Goal: Task Accomplishment & Management: Manage account settings

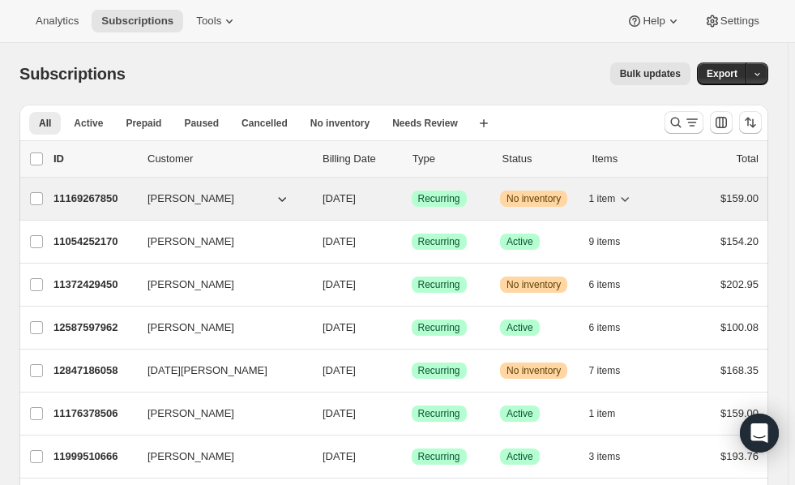
click at [87, 198] on p "11169267850" at bounding box center [93, 198] width 81 height 16
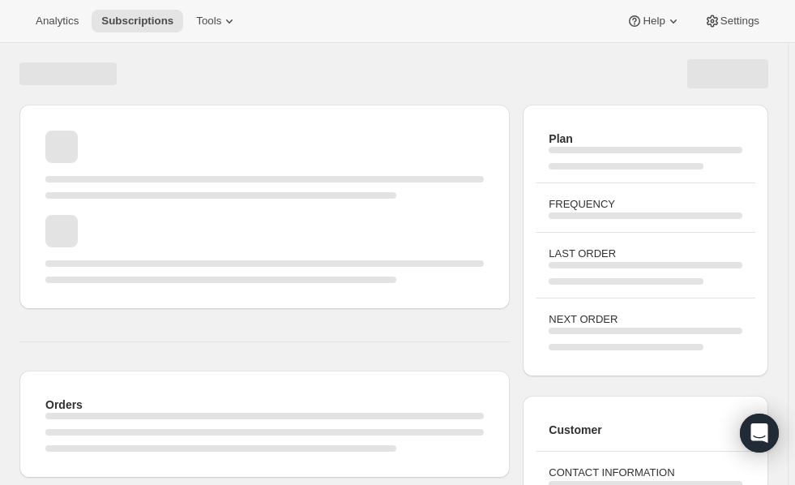
click at [87, 199] on span "Page loading" at bounding box center [264, 207] width 438 height 16
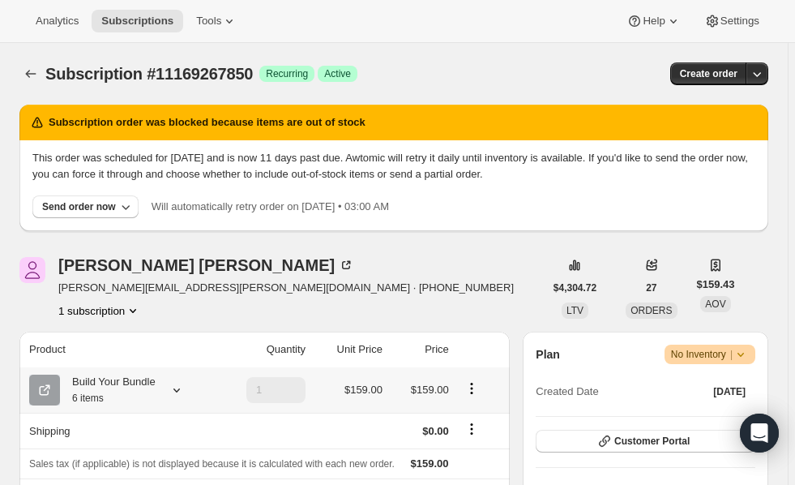
click at [177, 394] on icon at bounding box center [177, 390] width 16 height 16
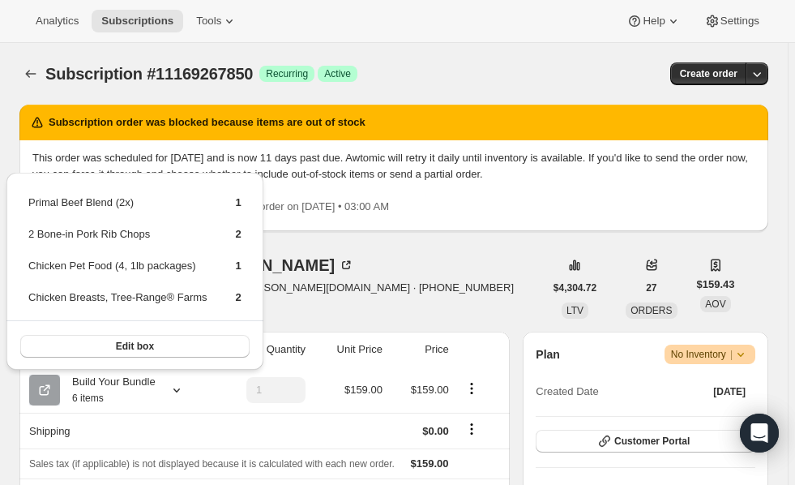
click at [477, 242] on div "Subscription order was blocked because items are out of stock This order was sc…" at bounding box center [393, 174] width 749 height 139
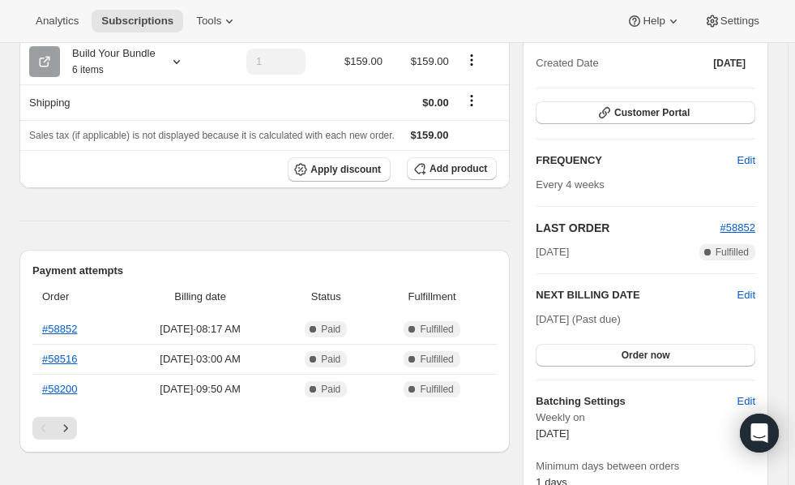
scroll to position [329, 0]
click at [665, 353] on span "Order now" at bounding box center [646, 354] width 49 height 13
click at [665, 353] on span "Click to confirm" at bounding box center [646, 354] width 74 height 13
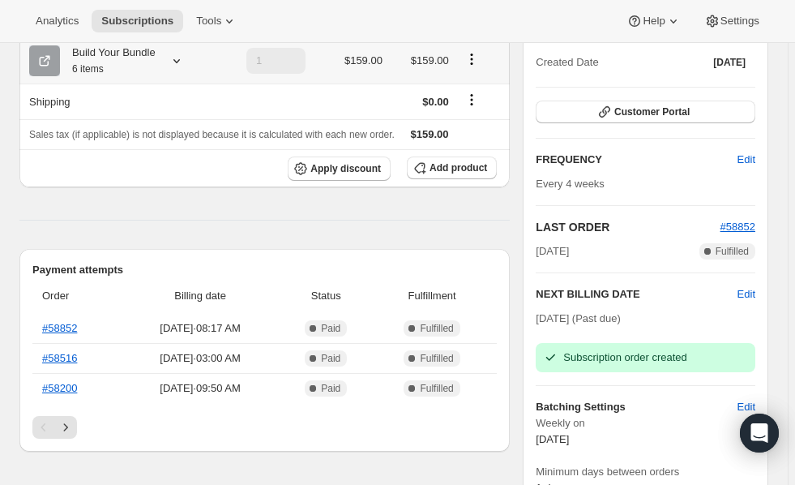
click at [174, 64] on icon at bounding box center [177, 61] width 16 height 16
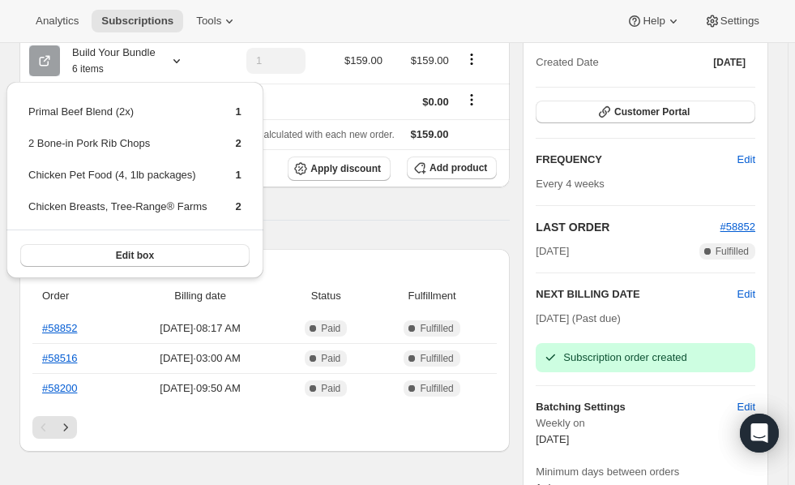
click at [306, 6] on div "Analytics Subscriptions Tools Help Settings" at bounding box center [397, 21] width 795 height 43
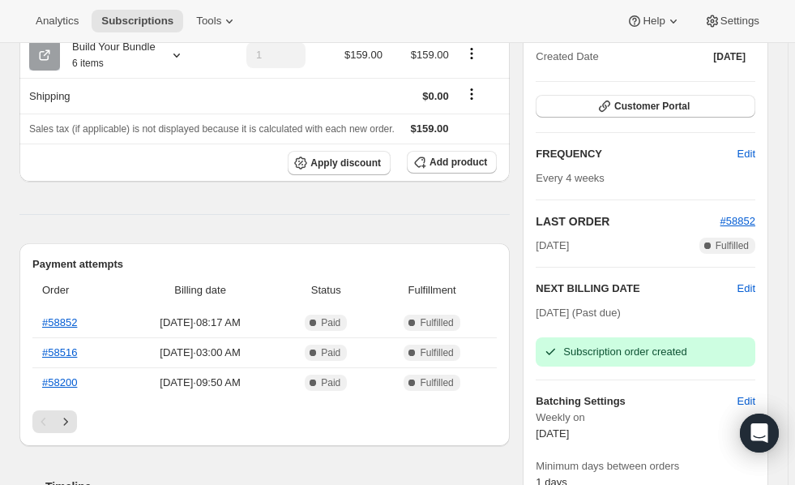
scroll to position [340, 0]
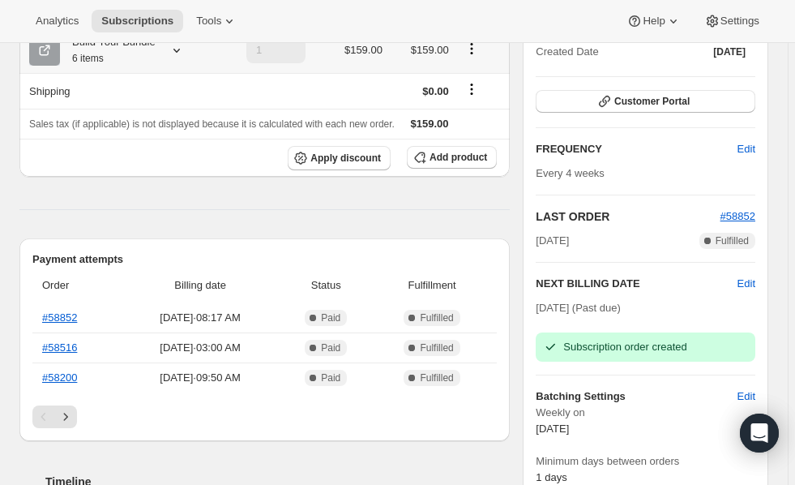
click at [177, 51] on icon at bounding box center [177, 50] width 16 height 16
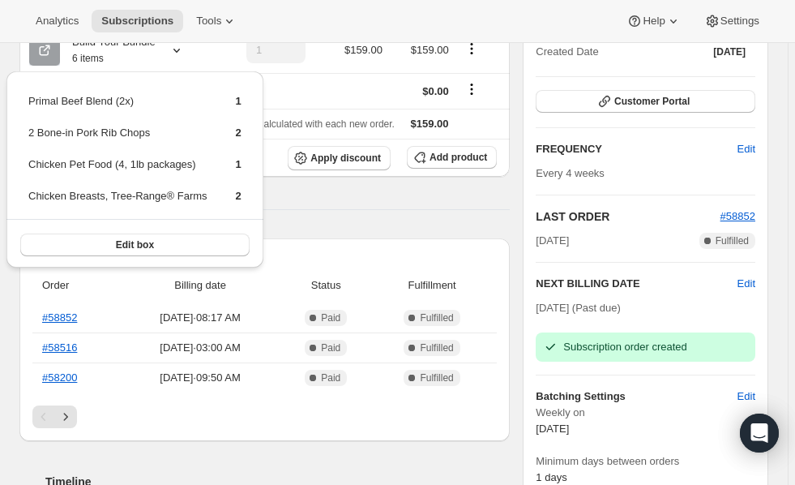
click at [304, 2] on div "Analytics Subscriptions Tools Help Settings" at bounding box center [397, 21] width 795 height 43
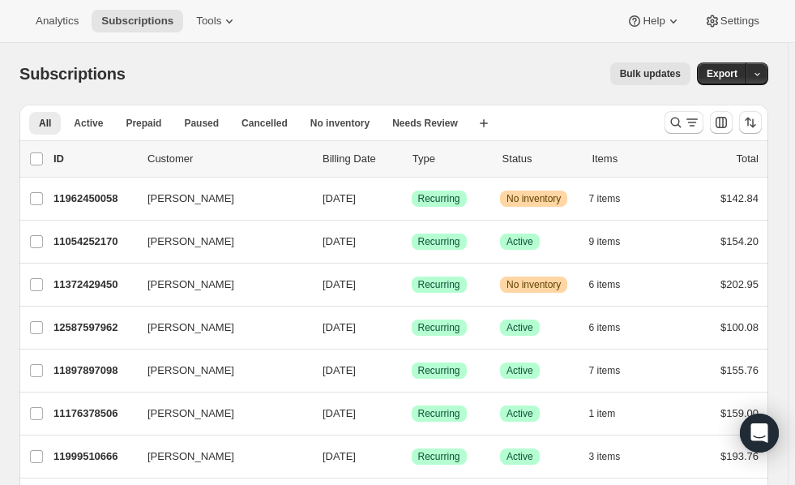
click at [296, 18] on div "Analytics Subscriptions Tools Help Settings" at bounding box center [397, 21] width 795 height 43
click at [366, 51] on div "Subscriptions. This page is ready Subscriptions Bulk updates More actions Bulk …" at bounding box center [393, 74] width 749 height 62
click at [285, 53] on div "Subscriptions. This page is ready Subscriptions Bulk updates More actions Bulk …" at bounding box center [393, 74] width 749 height 62
click at [346, 122] on span "No inventory" at bounding box center [339, 123] width 59 height 13
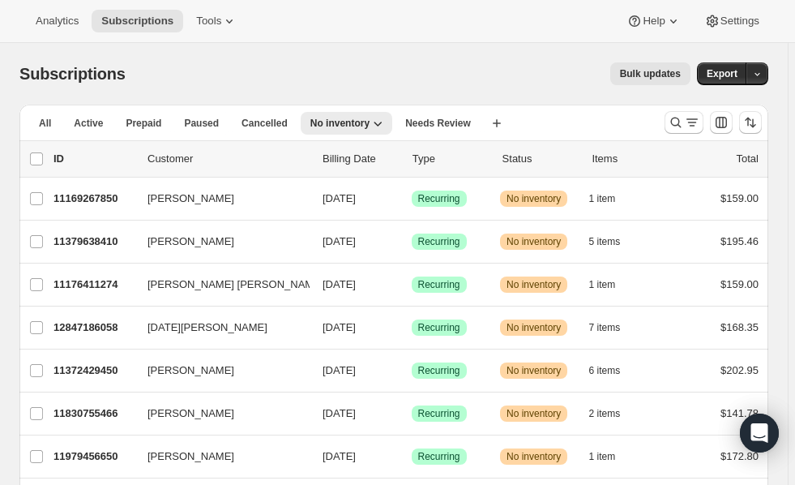
click at [306, 66] on div "Bulk updates" at bounding box center [417, 73] width 545 height 23
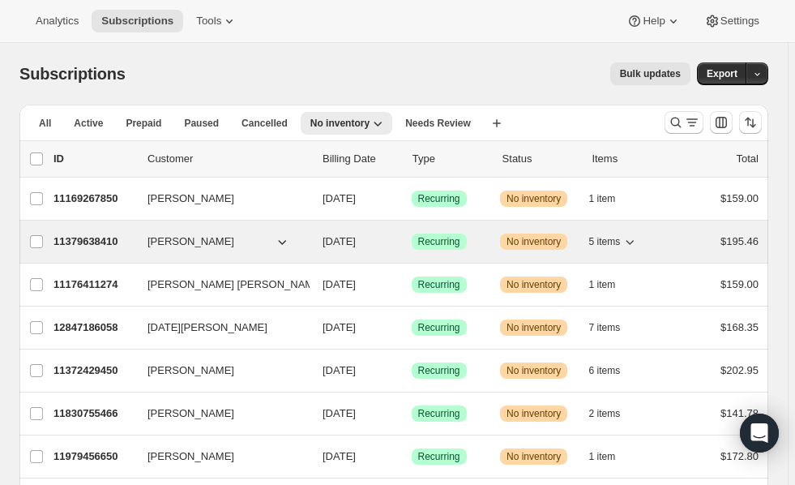
click at [64, 243] on p "11379638410" at bounding box center [93, 241] width 81 height 16
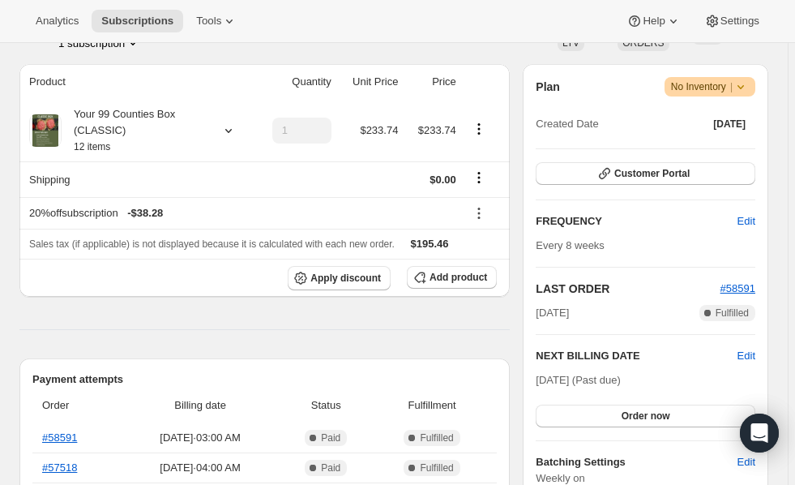
scroll to position [280, 0]
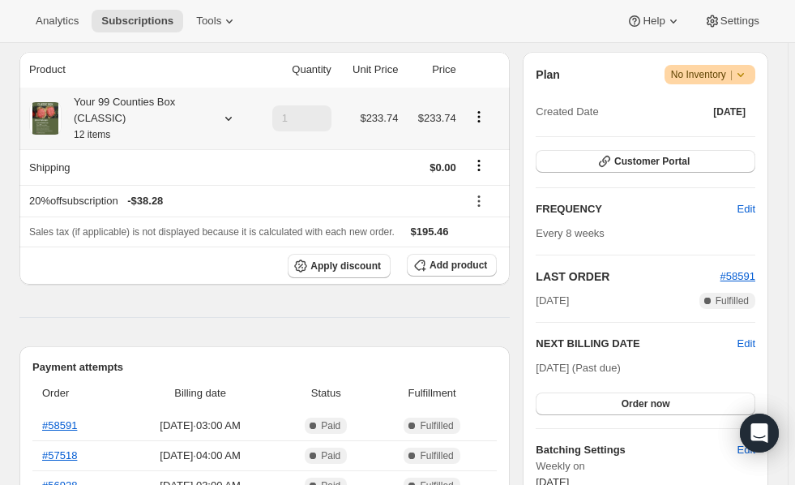
click at [226, 120] on icon at bounding box center [228, 118] width 16 height 16
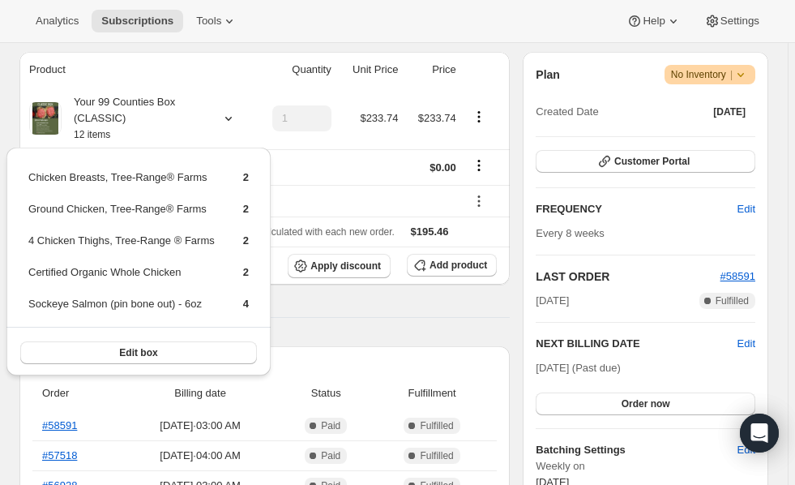
click at [254, 15] on div "Analytics Subscriptions Tools Help Settings" at bounding box center [397, 21] width 795 height 43
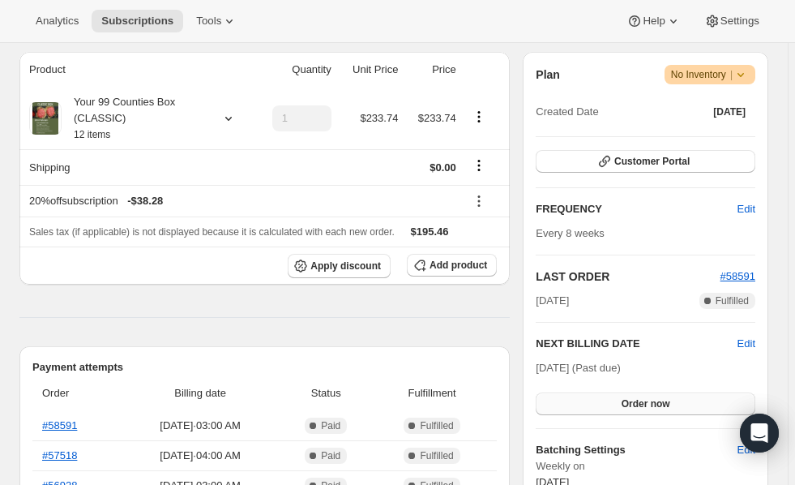
click at [647, 406] on span "Order now" at bounding box center [646, 403] width 49 height 13
click at [647, 406] on span "Click to confirm" at bounding box center [646, 403] width 74 height 13
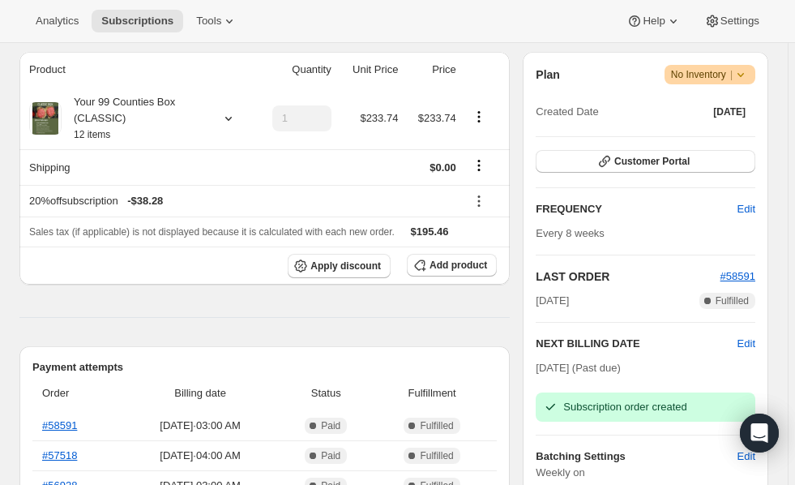
scroll to position [0, 0]
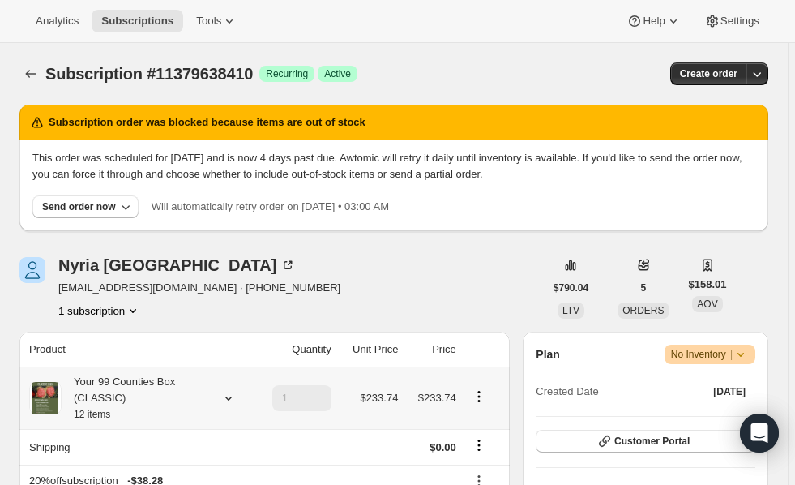
click at [598, 262] on div "$790.04 LTV" at bounding box center [571, 288] width 54 height 62
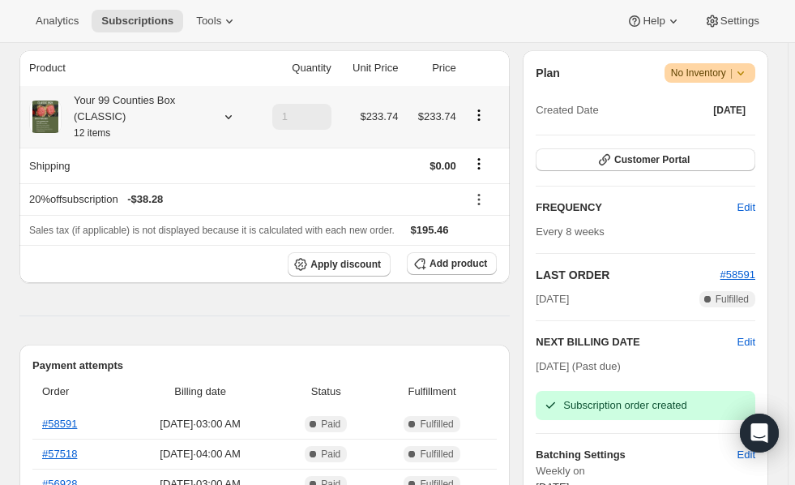
scroll to position [283, 0]
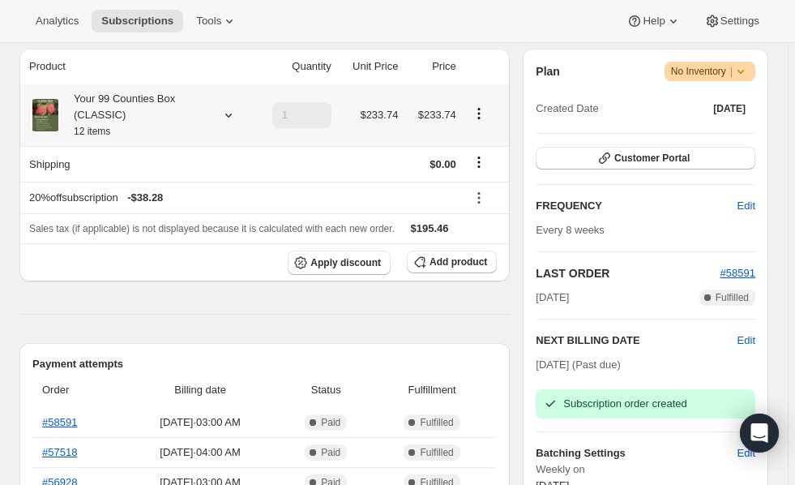
click at [224, 109] on icon at bounding box center [228, 115] width 16 height 16
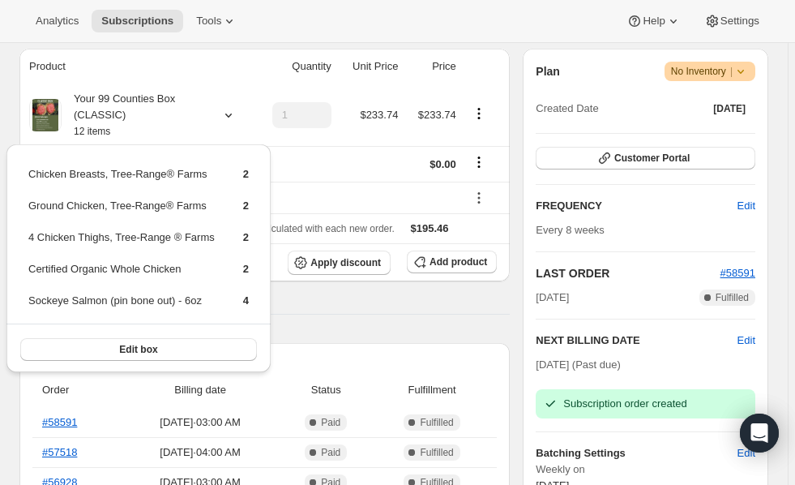
click at [355, 10] on div "Analytics Subscriptions Tools Help Settings" at bounding box center [397, 21] width 795 height 43
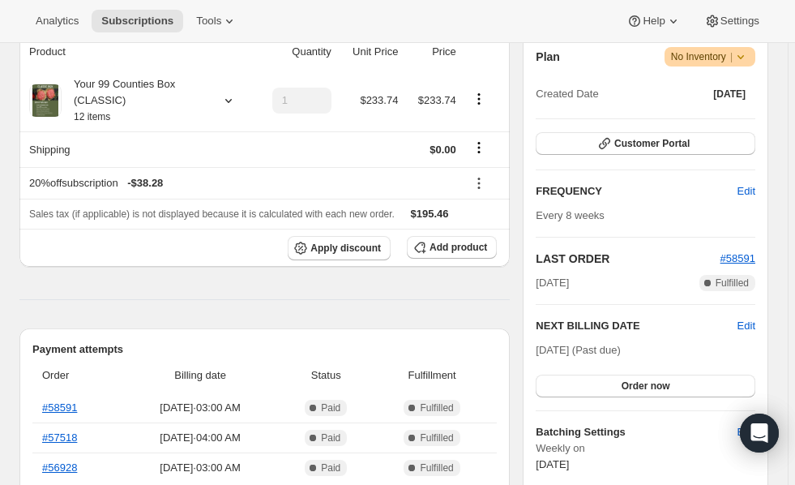
scroll to position [319, 0]
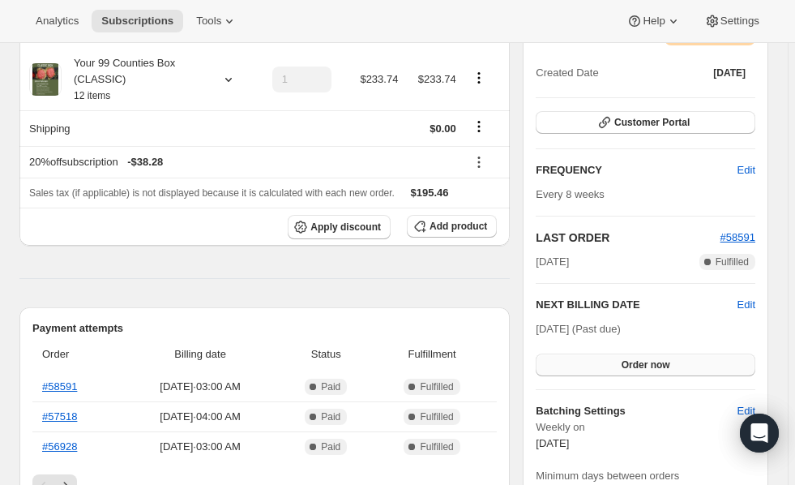
click at [645, 362] on span "Order now" at bounding box center [646, 364] width 49 height 13
click at [645, 362] on span "Click to confirm" at bounding box center [646, 364] width 74 height 13
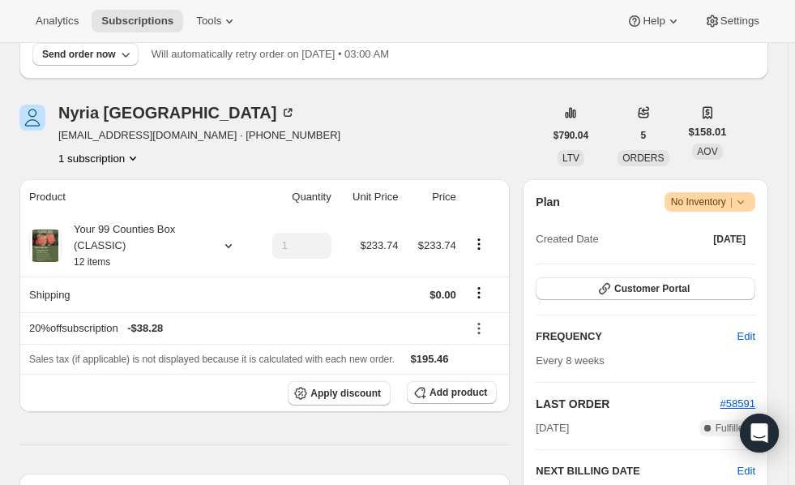
scroll to position [169, 0]
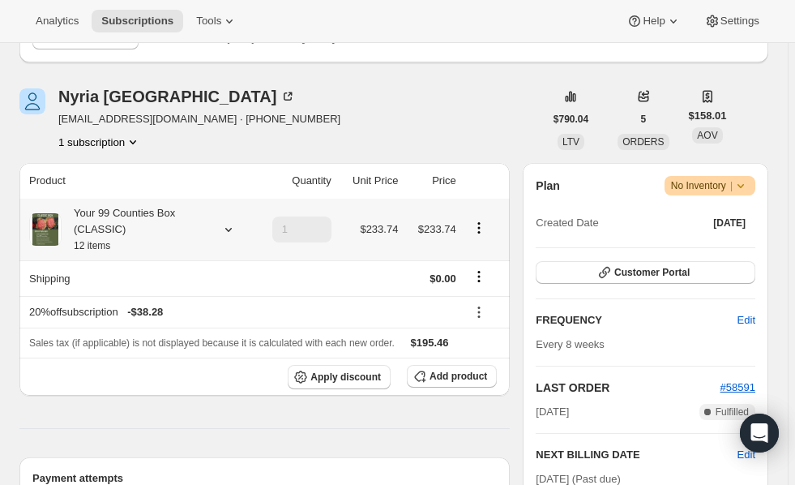
click at [227, 226] on icon at bounding box center [228, 229] width 16 height 16
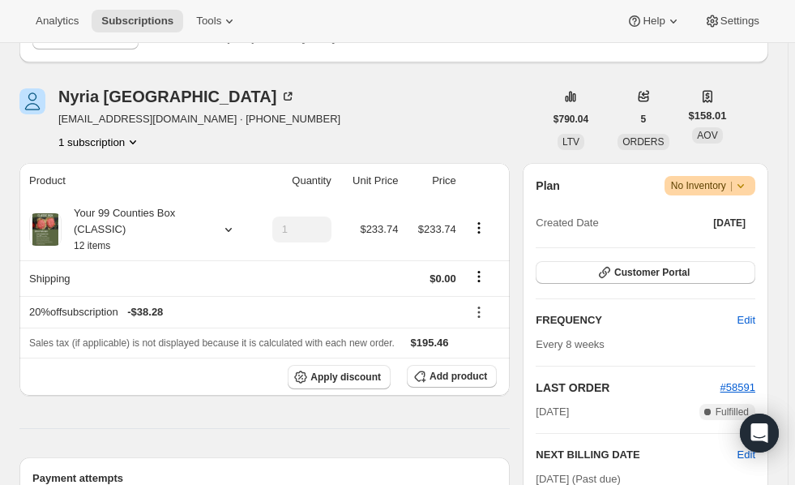
scroll to position [0, 0]
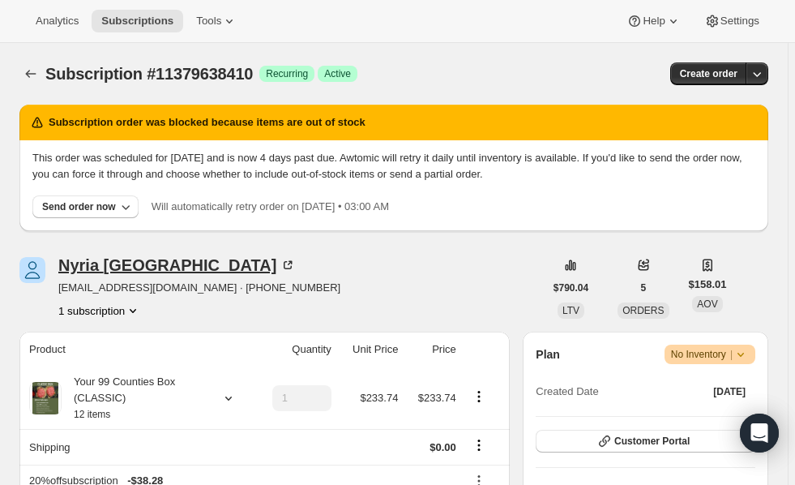
click at [280, 263] on icon at bounding box center [288, 265] width 16 height 16
click at [224, 405] on icon at bounding box center [228, 398] width 16 height 16
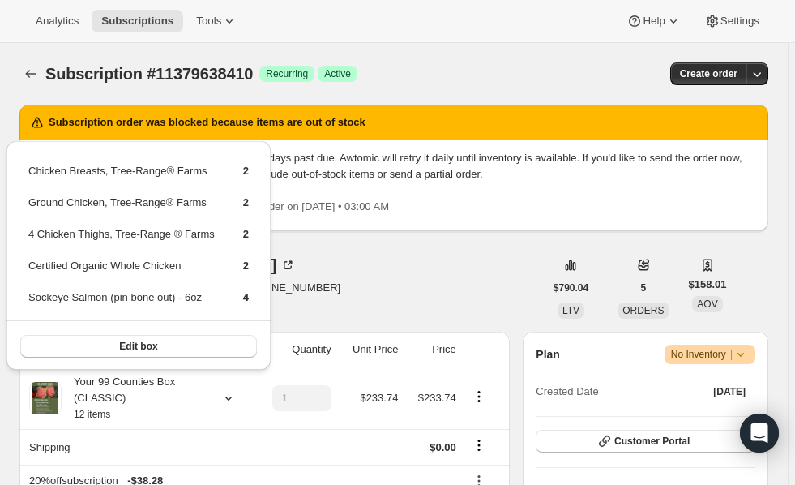
click at [504, 32] on div "Analytics Subscriptions Tools Help Settings" at bounding box center [397, 21] width 795 height 43
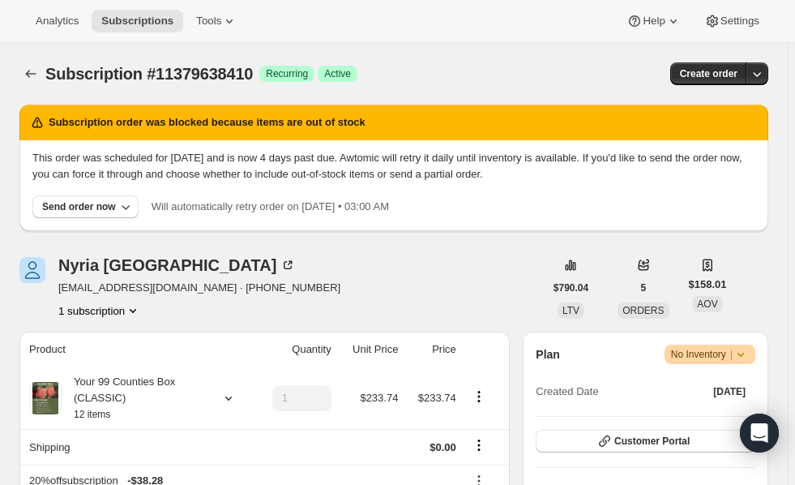
scroll to position [16, 0]
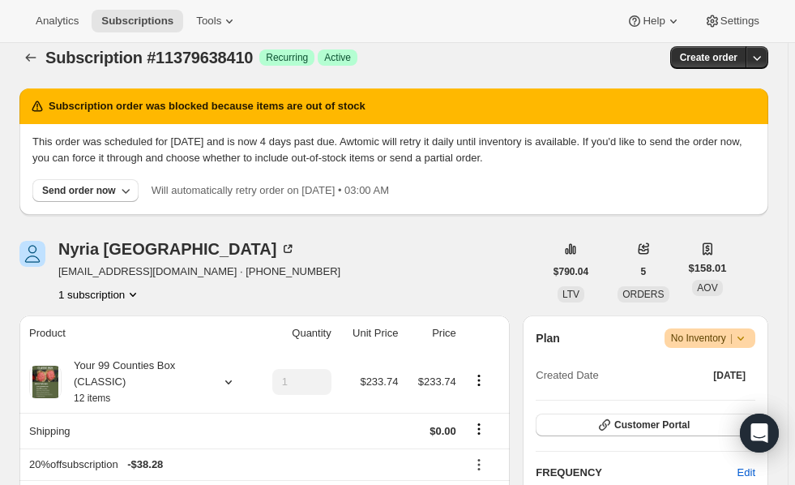
click at [481, 3] on div "Analytics Subscriptions Tools Help Settings" at bounding box center [397, 21] width 795 height 43
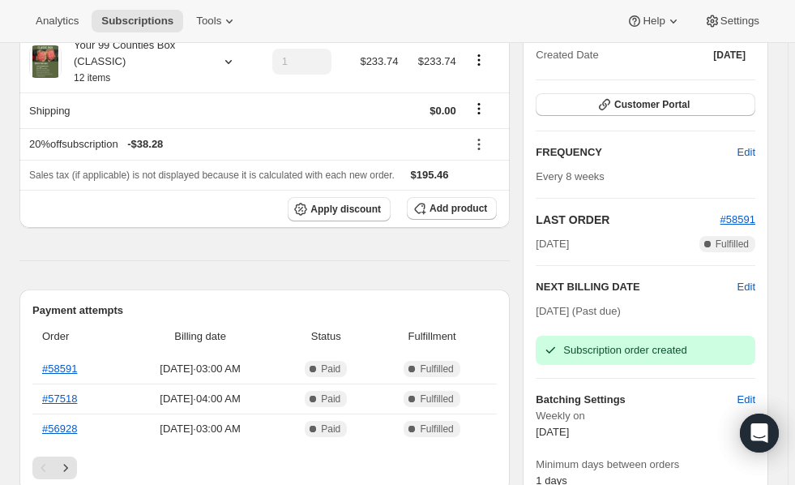
scroll to position [327, 0]
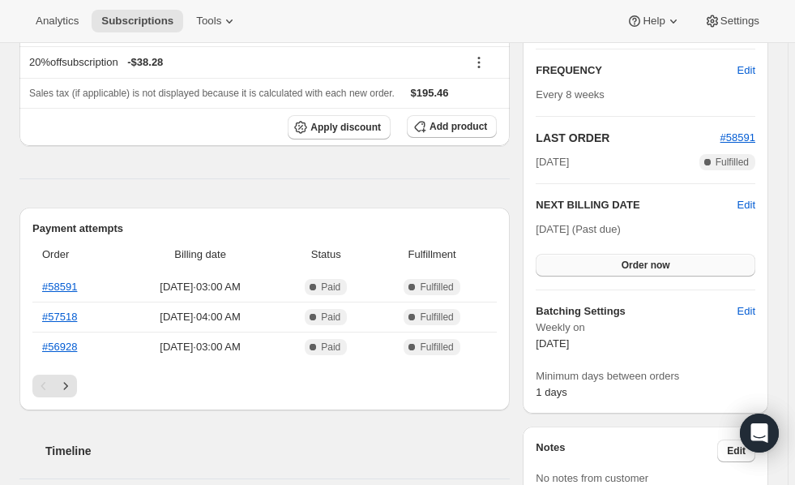
scroll to position [422, 0]
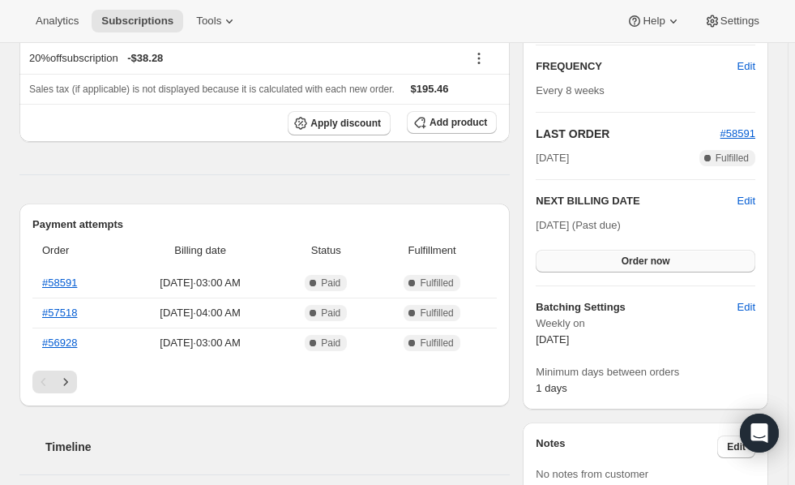
click at [652, 259] on span "Order now" at bounding box center [646, 260] width 49 height 13
click at [652, 259] on span "Click to confirm" at bounding box center [646, 260] width 74 height 13
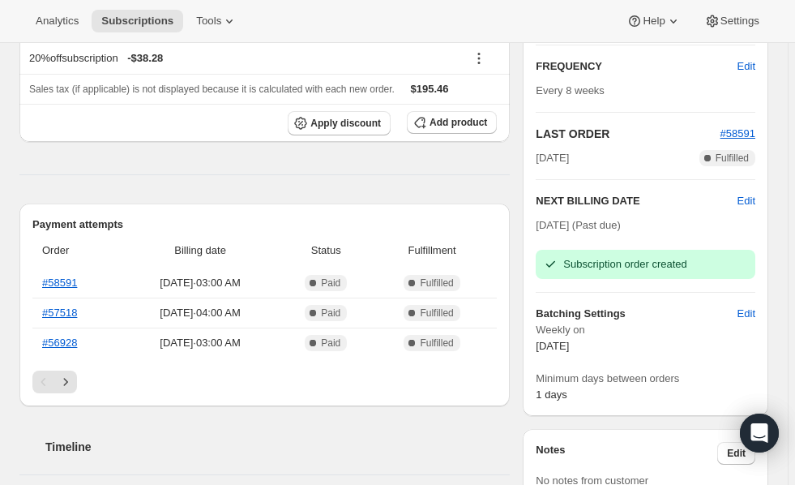
scroll to position [0, 0]
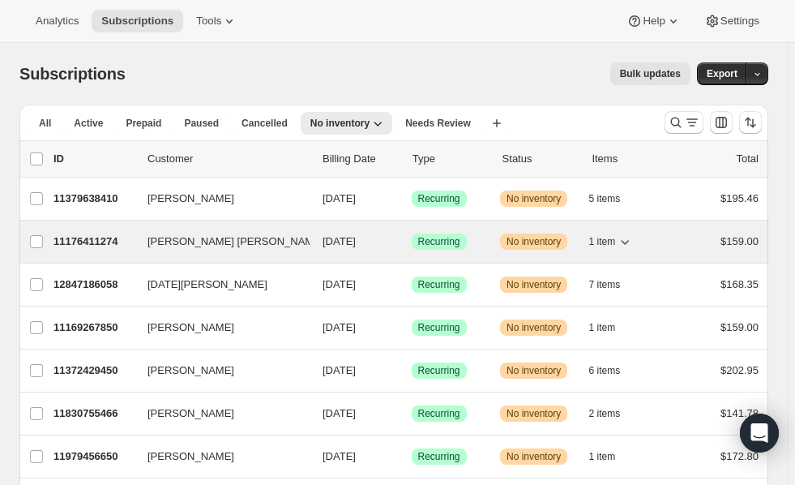
click at [86, 237] on p "11176411274" at bounding box center [93, 241] width 81 height 16
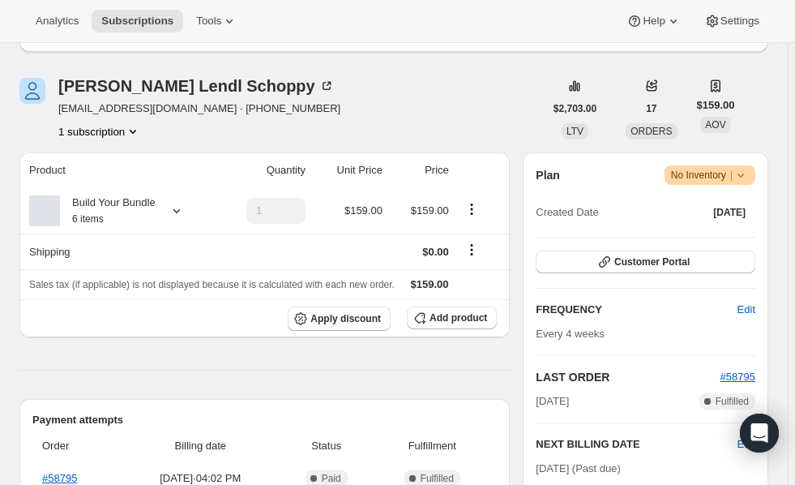
scroll to position [183, 0]
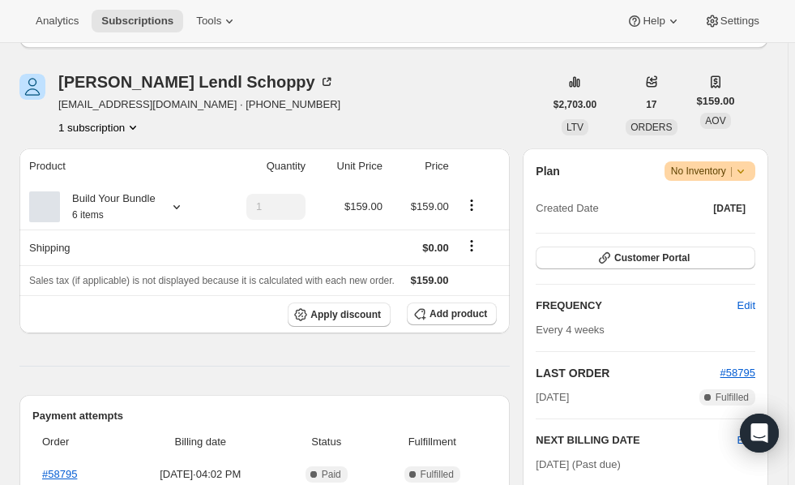
click at [135, 129] on icon "Product actions" at bounding box center [133, 127] width 16 height 16
click at [200, 177] on th "Product" at bounding box center [116, 166] width 195 height 36
click at [175, 204] on icon at bounding box center [177, 207] width 16 height 16
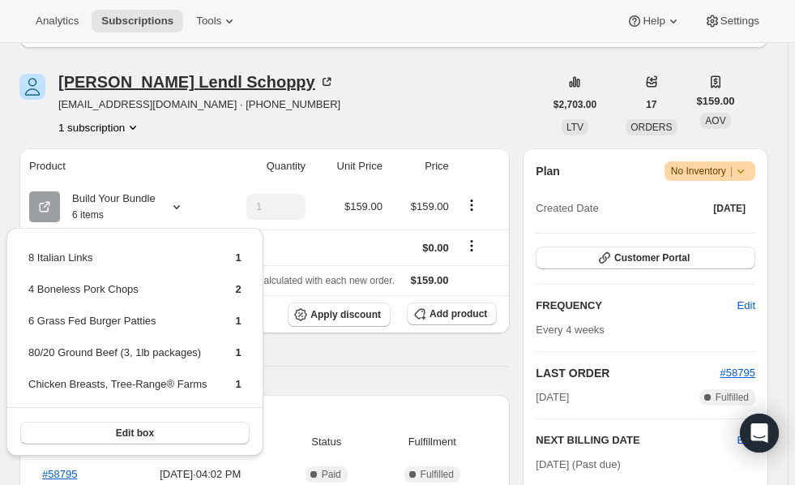
click at [319, 81] on icon at bounding box center [327, 82] width 16 height 16
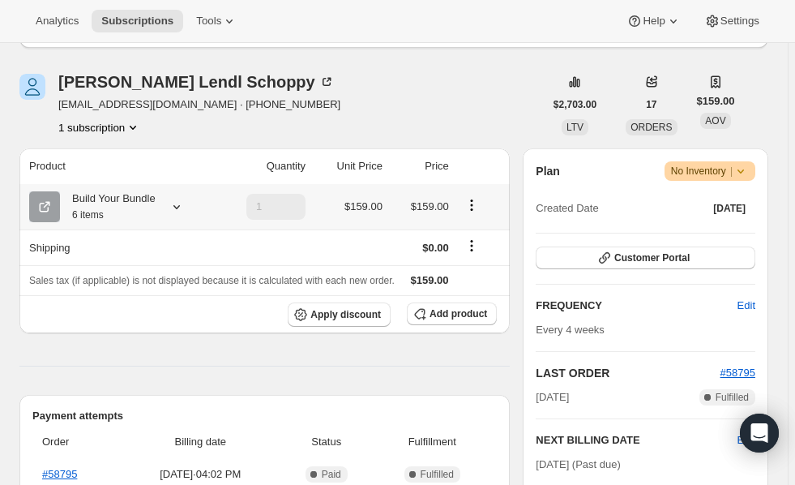
click at [179, 204] on icon at bounding box center [177, 207] width 16 height 16
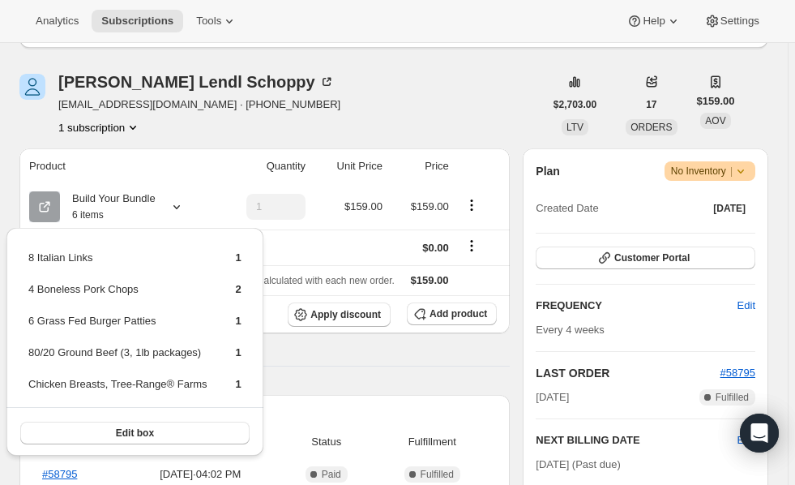
click at [309, 124] on div "Nikola Lendl Schoppy nikolalendl1@gmail.com · +17725385803 1 subscription" at bounding box center [281, 105] width 524 height 62
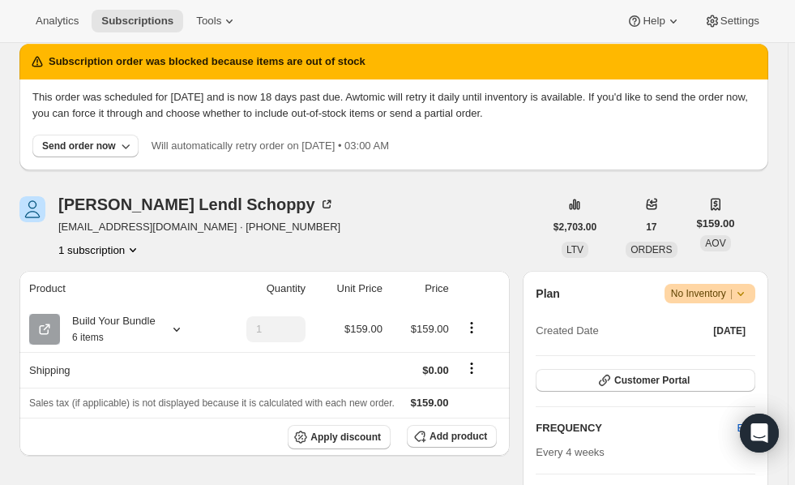
scroll to position [0, 0]
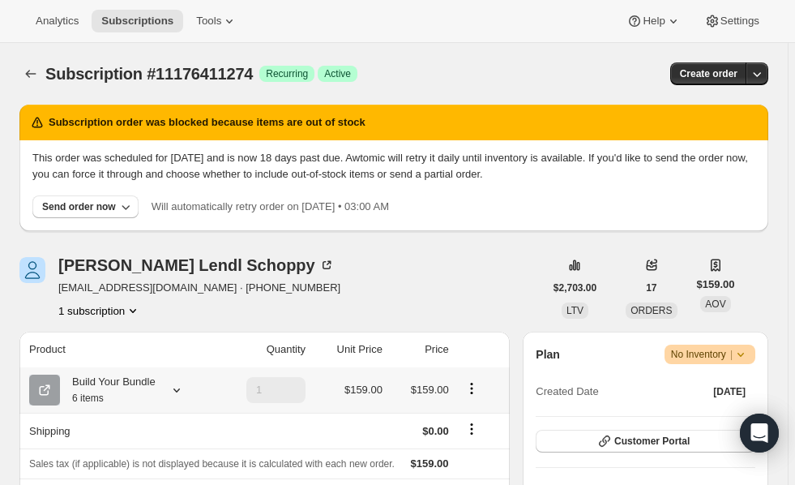
click at [175, 392] on icon at bounding box center [177, 390] width 16 height 16
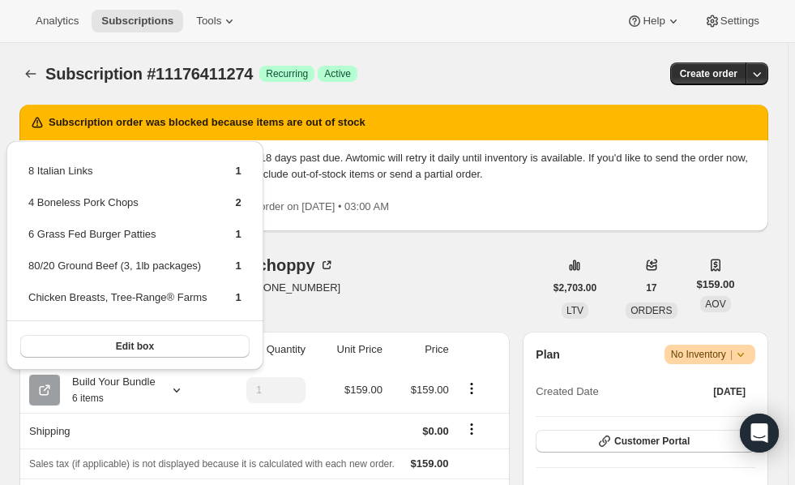
click at [350, 10] on div "Analytics Subscriptions Tools Help Settings" at bounding box center [397, 21] width 795 height 43
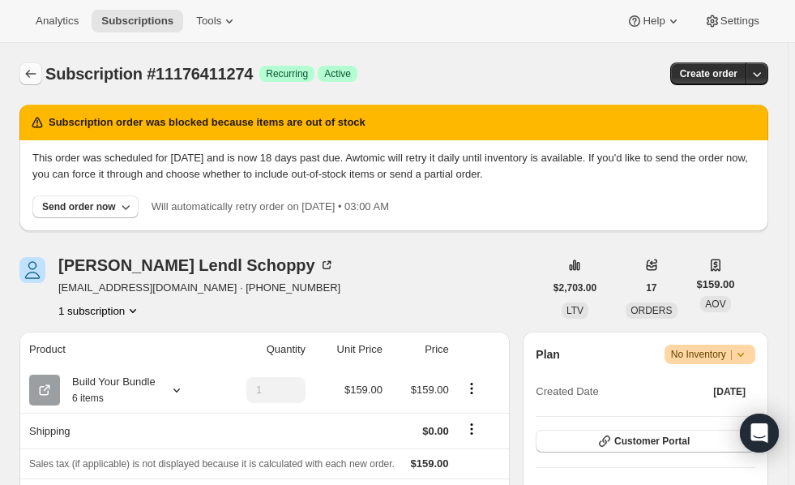
click at [28, 72] on icon "Subscriptions" at bounding box center [31, 74] width 11 height 8
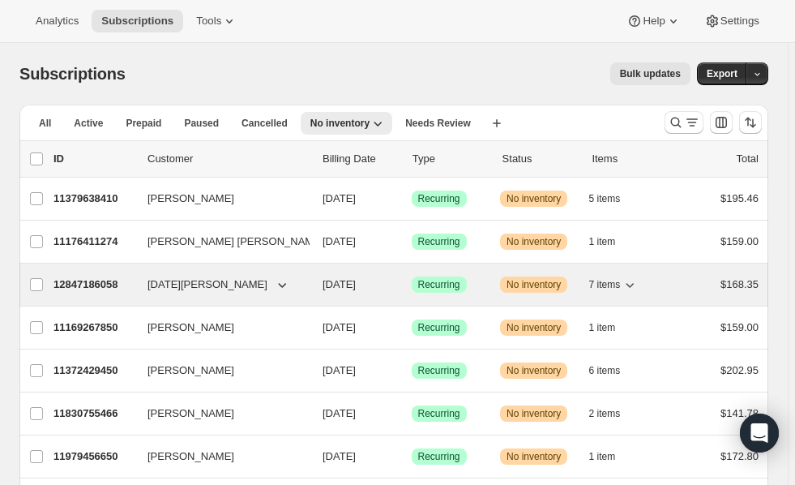
click at [81, 285] on p "12847186058" at bounding box center [93, 284] width 81 height 16
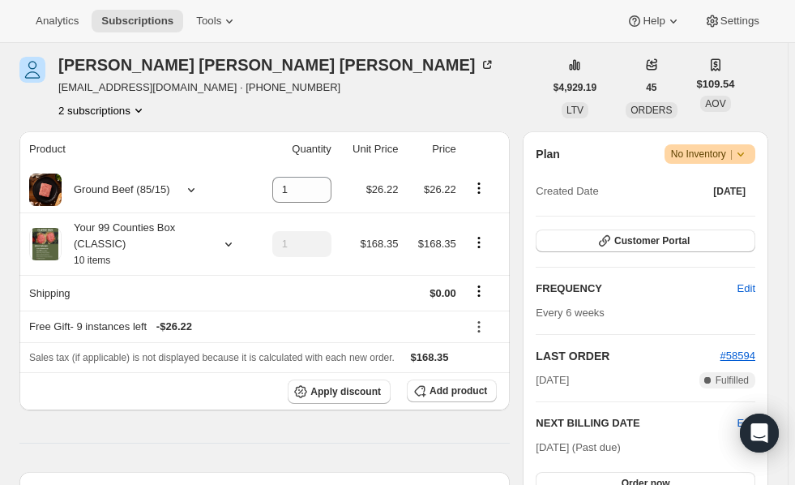
scroll to position [202, 0]
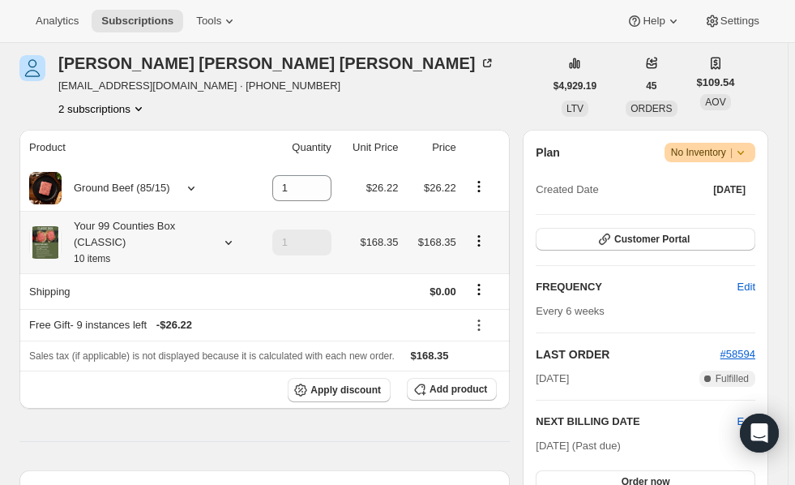
click at [226, 240] on icon at bounding box center [228, 242] width 16 height 16
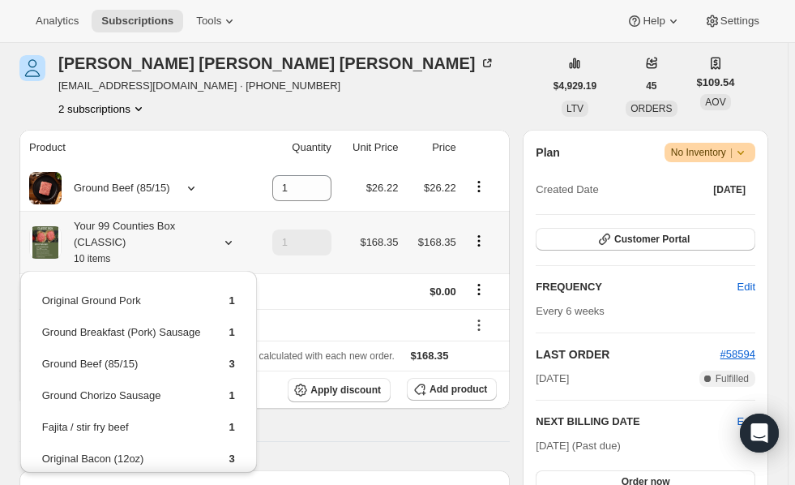
drag, startPoint x: 248, startPoint y: 314, endPoint x: 256, endPoint y: 347, distance: 33.4
click at [256, 347] on div "Original Ground Pork 1 Ground Breakfast (Pork) Sausage 1 Ground Beef (85/15) 3 …" at bounding box center [139, 376] width 250 height 218
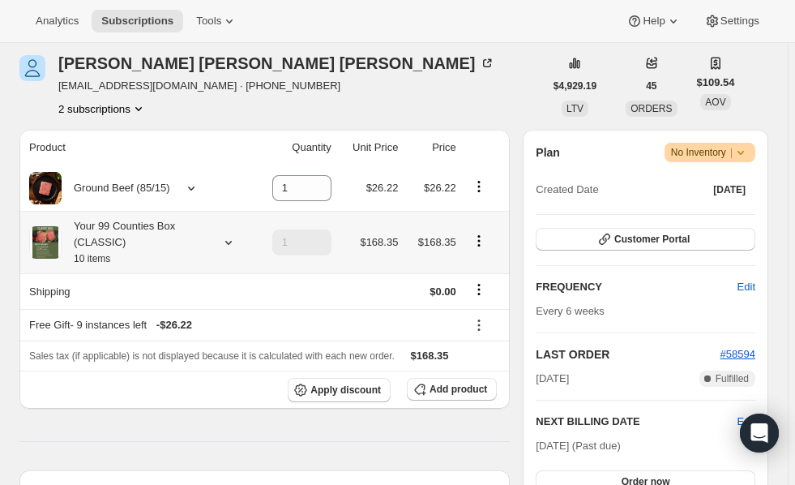
click at [228, 244] on icon at bounding box center [228, 242] width 16 height 16
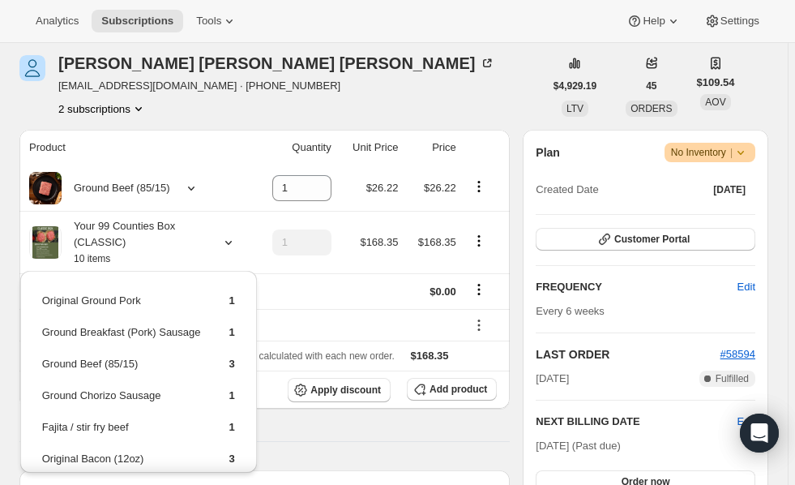
click at [480, 79] on div "Noel Drake Boehm njdrake77@yahoo.com · +17735254222 2 subscriptions" at bounding box center [281, 86] width 524 height 62
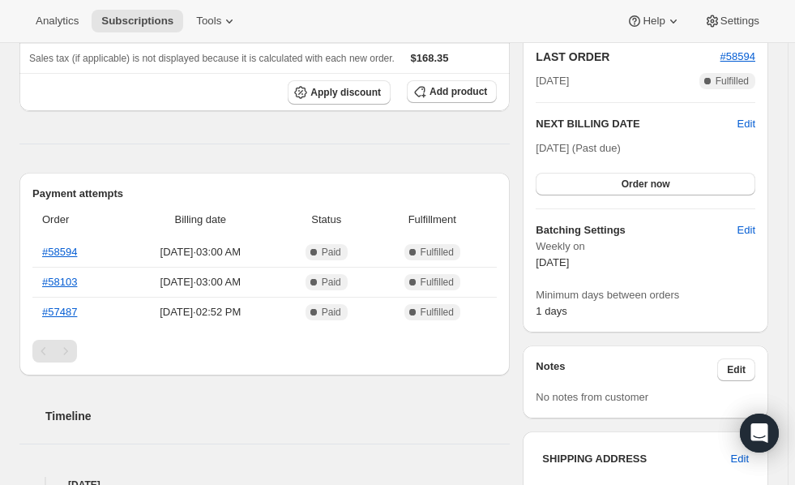
scroll to position [524, 0]
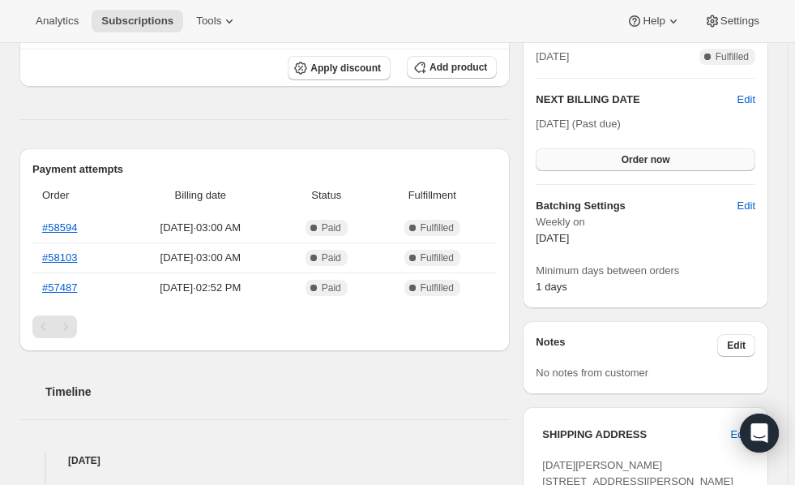
click at [648, 160] on span "Order now" at bounding box center [646, 159] width 49 height 13
click at [648, 160] on span "Click to confirm" at bounding box center [646, 159] width 74 height 13
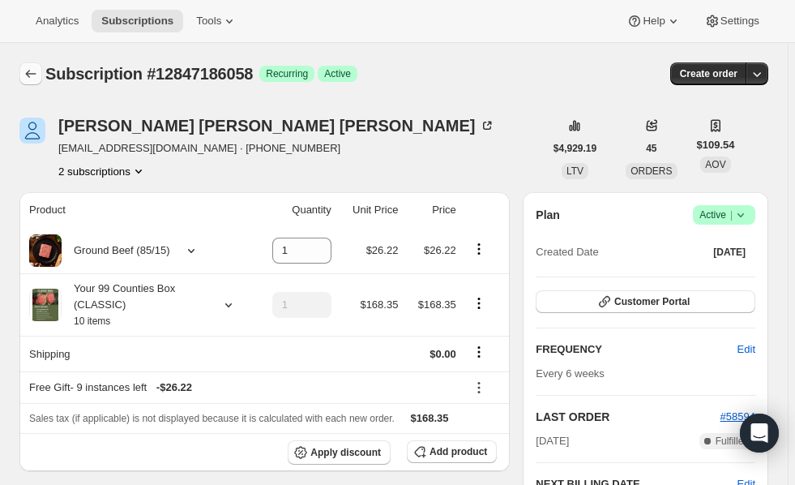
click at [27, 72] on icon "Subscriptions" at bounding box center [31, 74] width 11 height 8
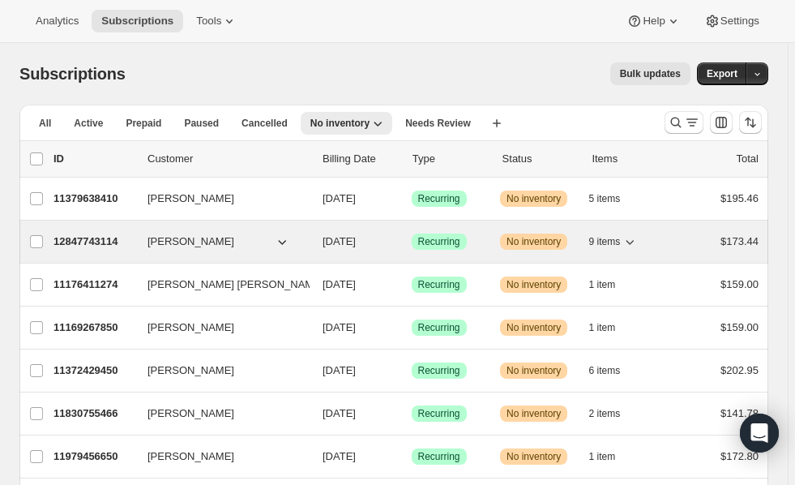
click at [86, 238] on p "12847743114" at bounding box center [93, 241] width 81 height 16
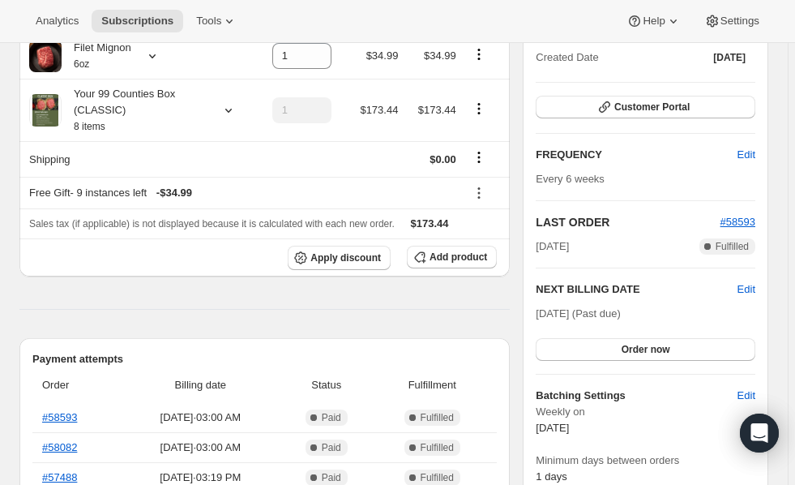
scroll to position [341, 0]
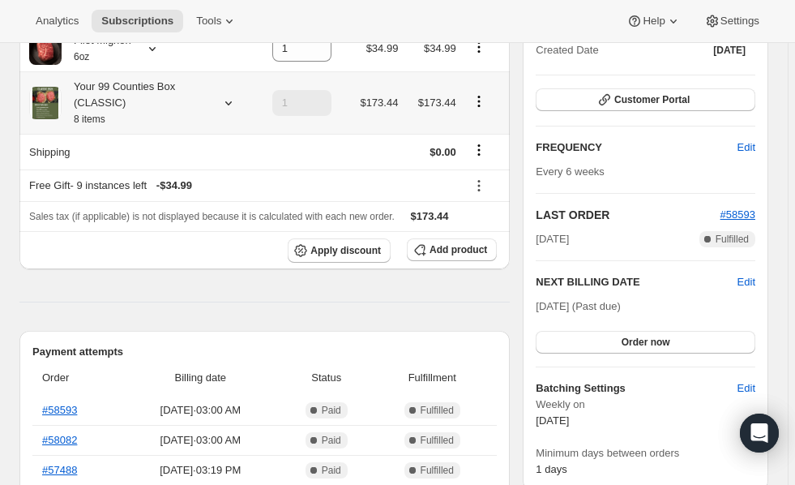
click at [228, 103] on icon at bounding box center [228, 103] width 16 height 16
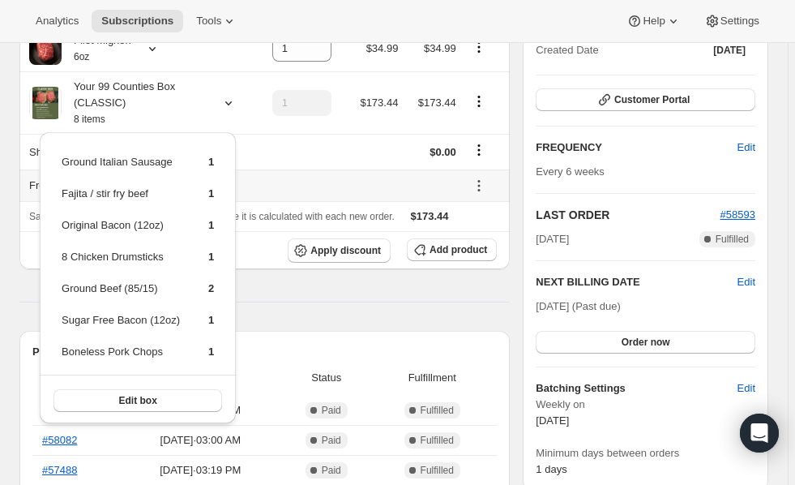
click at [317, 172] on th "Free Gift - 9 instances left - $34.99" at bounding box center [240, 185] width 442 height 32
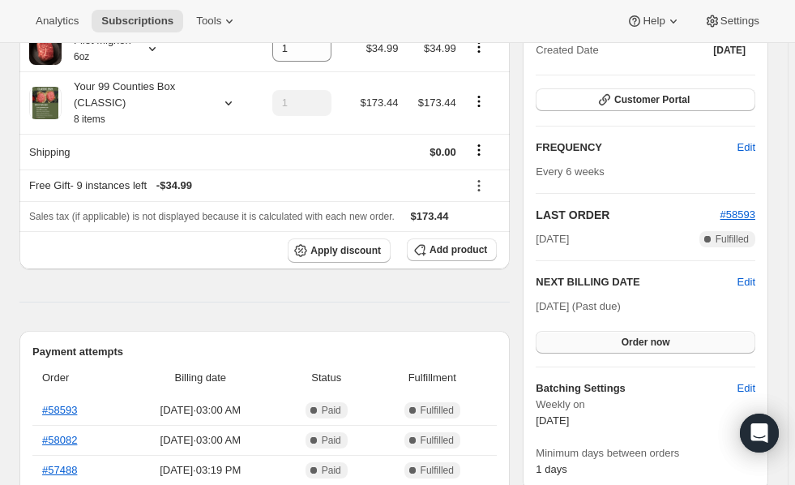
click at [644, 336] on span "Order now" at bounding box center [646, 342] width 49 height 13
click at [644, 336] on span "Click to confirm" at bounding box center [646, 342] width 74 height 13
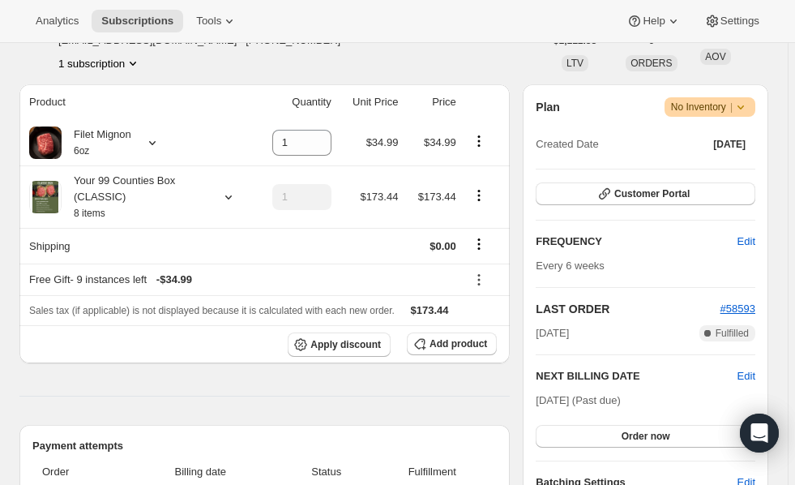
scroll to position [261, 0]
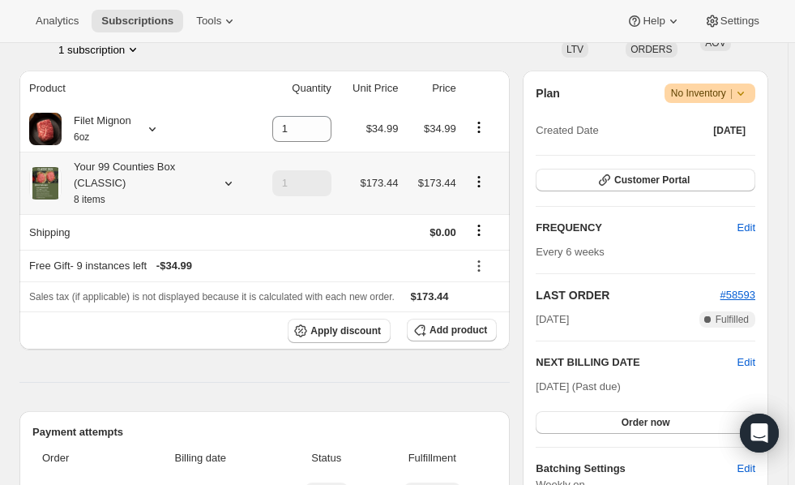
click at [232, 182] on icon at bounding box center [228, 183] width 16 height 16
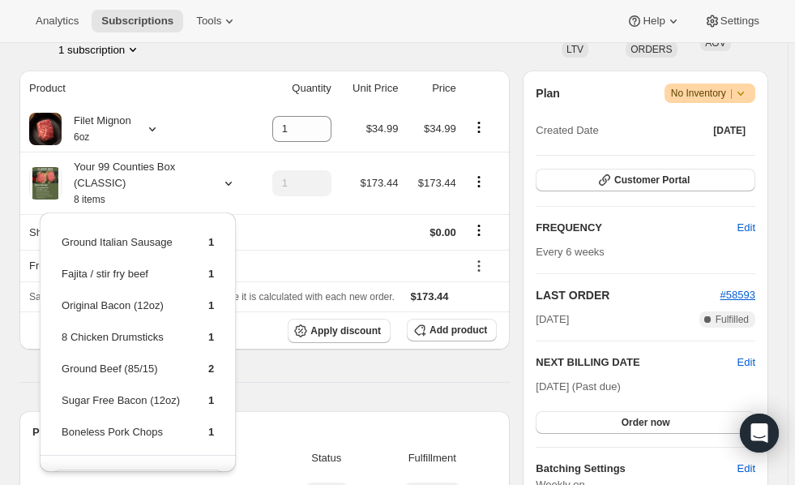
click at [413, 52] on div "[PERSON_NAME] [EMAIL_ADDRESS][DOMAIN_NAME] · [PHONE_NUMBER] 1 subscription" at bounding box center [281, 27] width 524 height 62
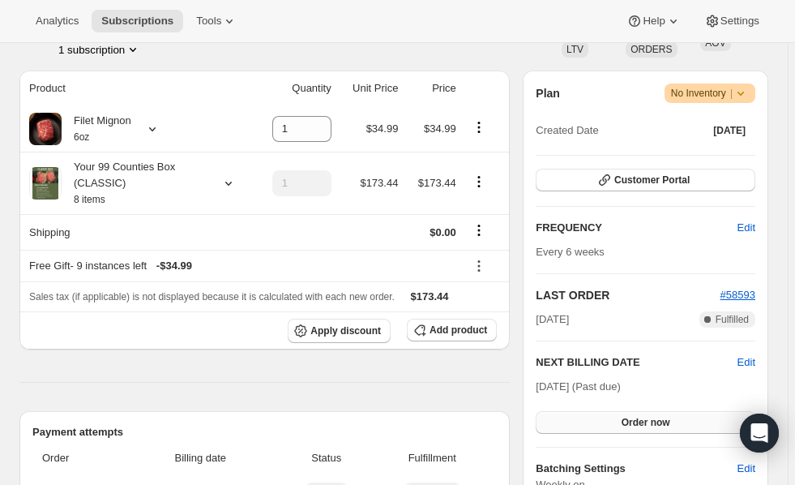
click at [629, 423] on span "Order now" at bounding box center [646, 422] width 49 height 13
click at [629, 420] on span "Click to confirm" at bounding box center [646, 422] width 74 height 13
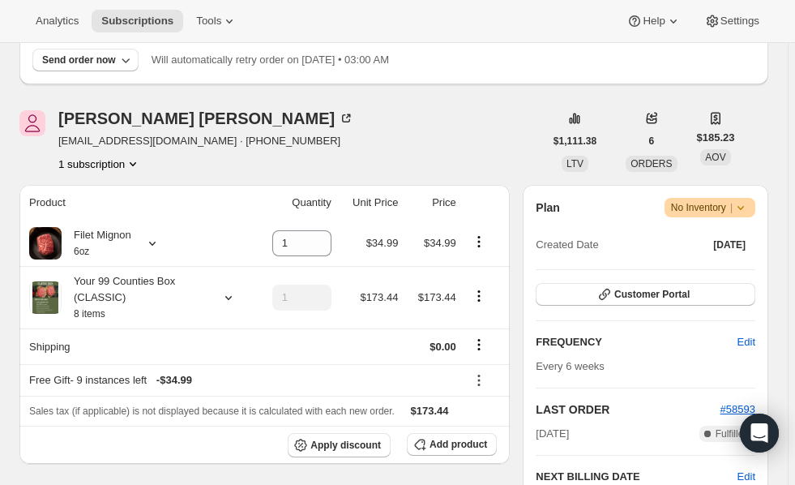
scroll to position [204, 0]
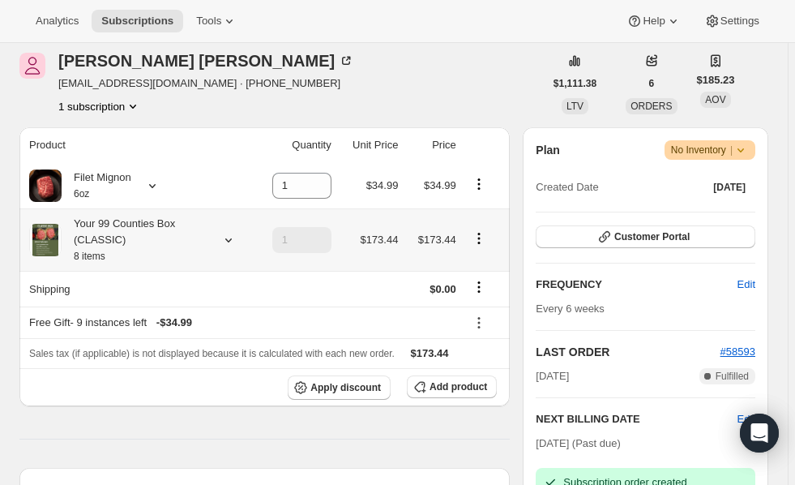
click at [226, 242] on icon at bounding box center [228, 240] width 16 height 16
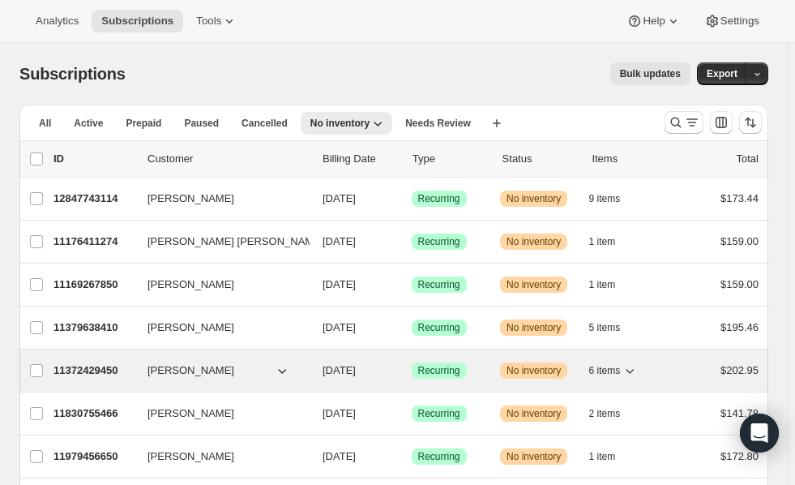
click at [77, 362] on p "11372429450" at bounding box center [93, 370] width 81 height 16
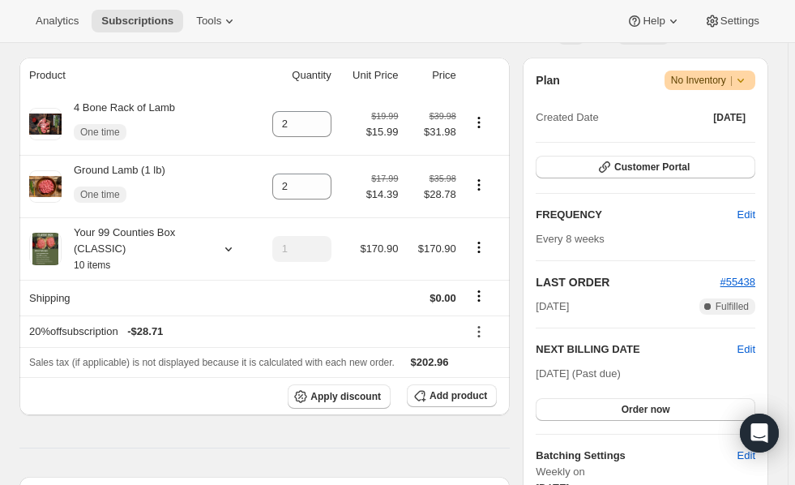
scroll to position [276, 0]
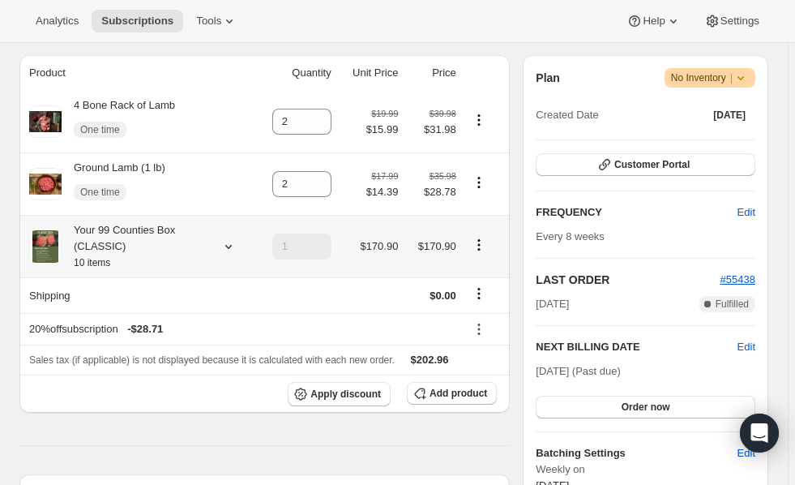
click at [226, 248] on icon at bounding box center [228, 246] width 16 height 16
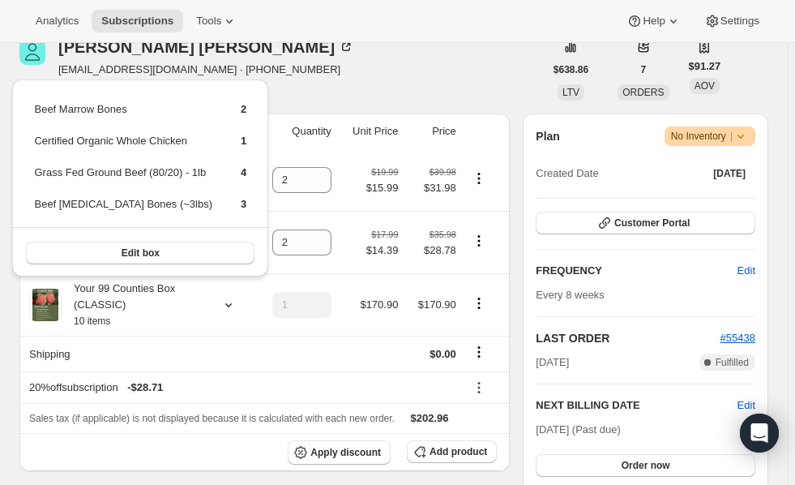
scroll to position [216, 0]
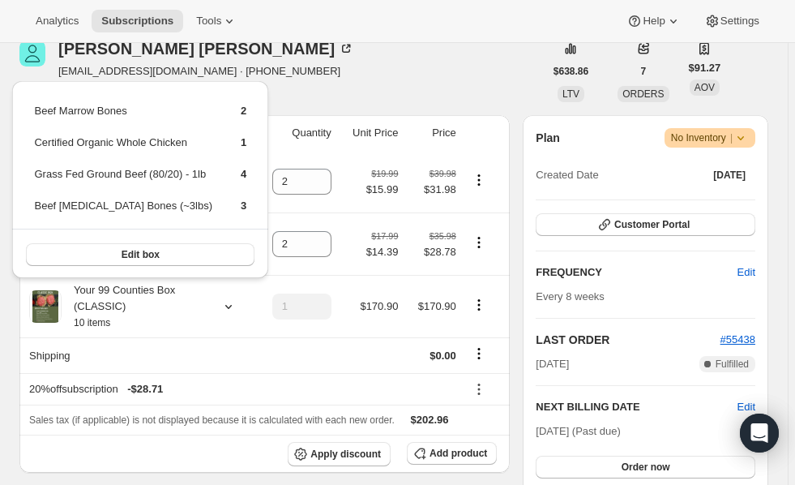
click at [418, 57] on div "Rebecca Mueller rsmueller5@gmail.com · +18473738941 1 subscription" at bounding box center [281, 72] width 524 height 62
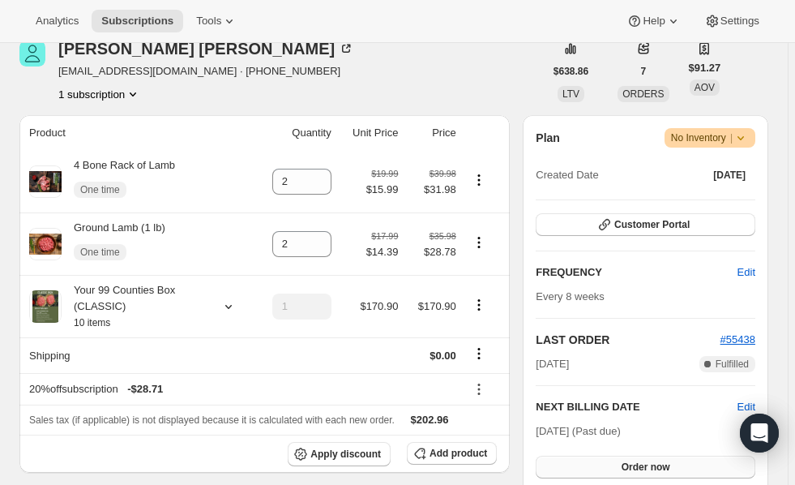
click at [637, 460] on span "Order now" at bounding box center [646, 466] width 49 height 13
click at [636, 461] on span "Click to confirm" at bounding box center [646, 466] width 74 height 13
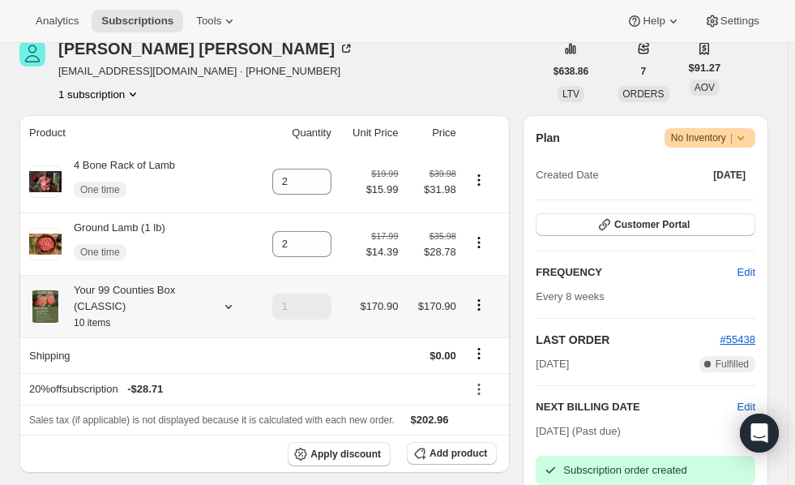
click at [224, 305] on icon at bounding box center [228, 306] width 16 height 16
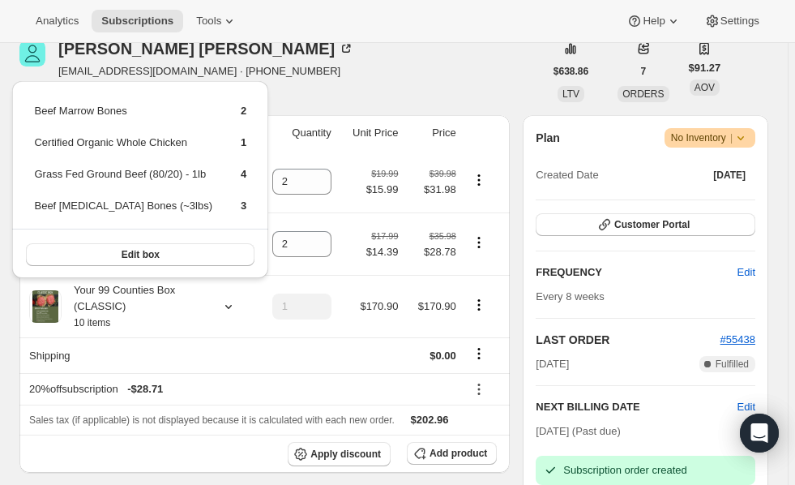
click at [377, 15] on div "Analytics Subscriptions Tools Help Settings" at bounding box center [397, 21] width 795 height 43
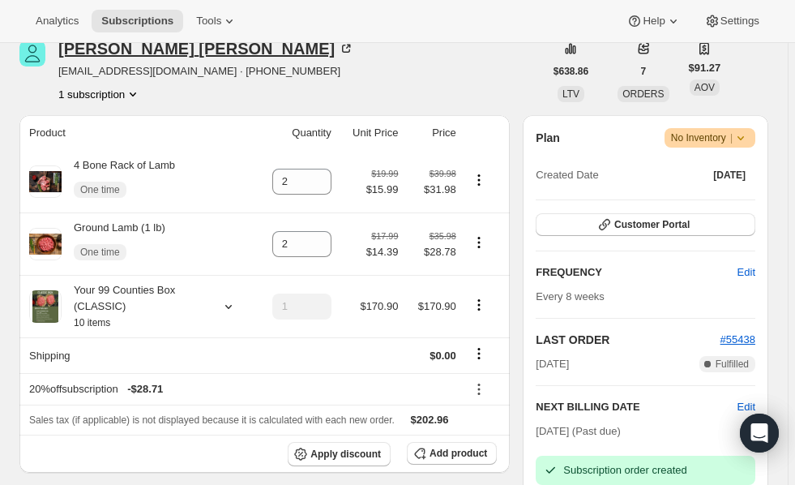
click at [338, 47] on icon at bounding box center [346, 49] width 16 height 16
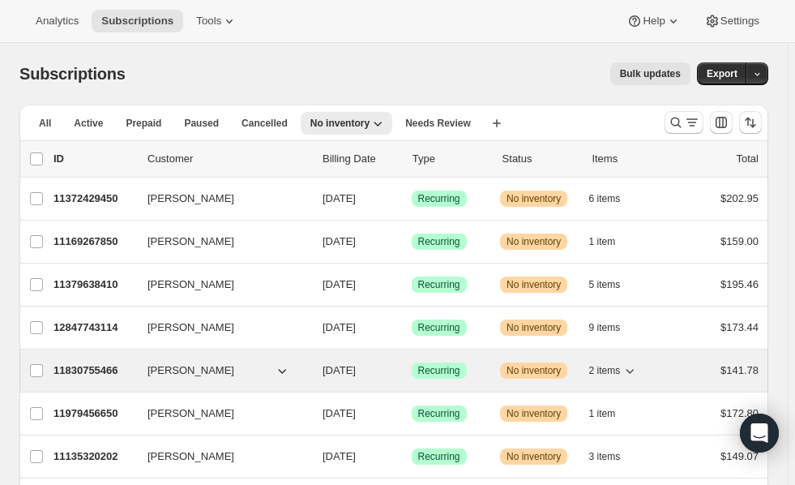
click at [84, 367] on p "11830755466" at bounding box center [93, 370] width 81 height 16
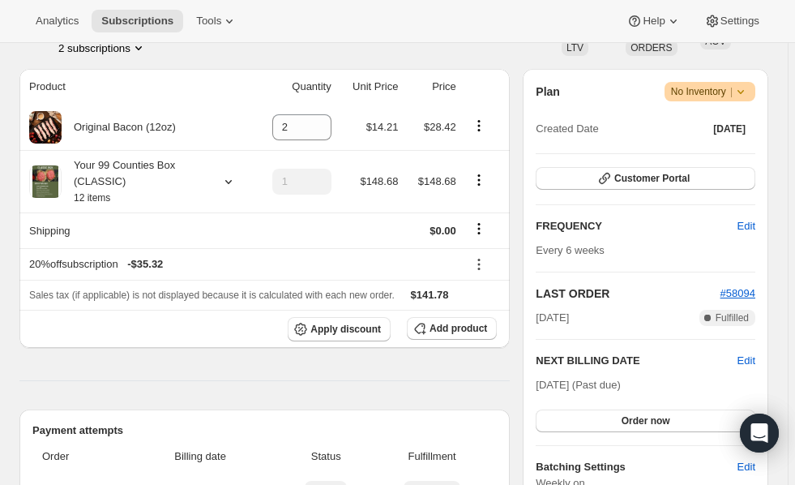
scroll to position [266, 0]
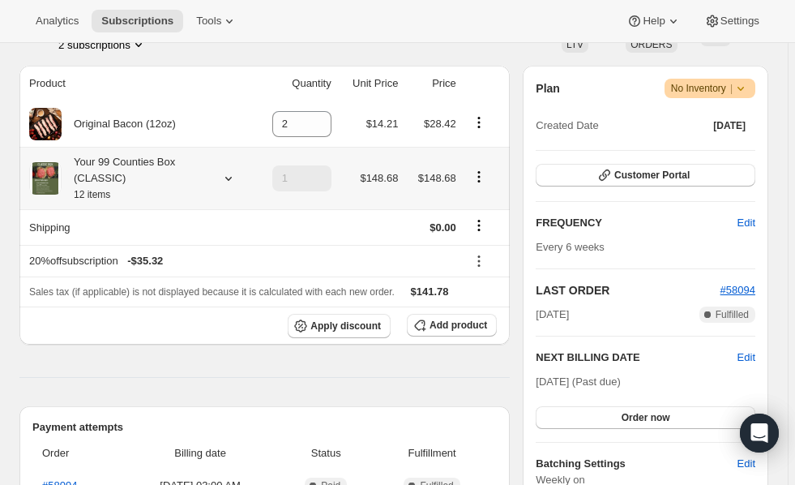
click at [227, 175] on icon at bounding box center [228, 178] width 16 height 16
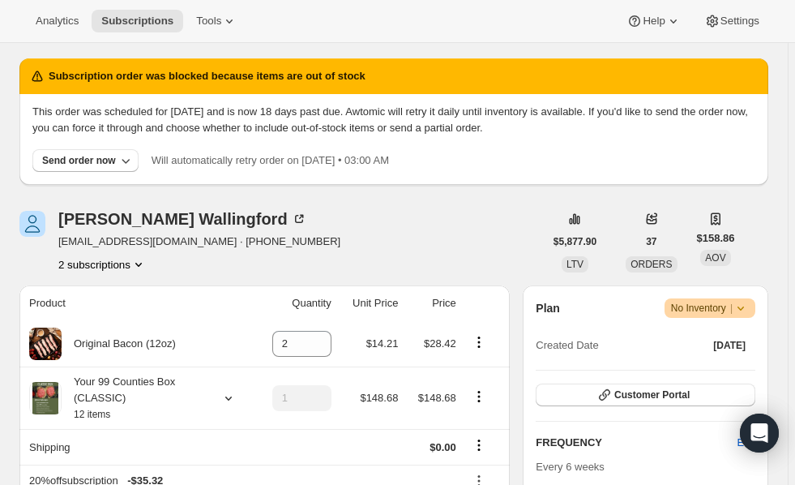
scroll to position [209, 0]
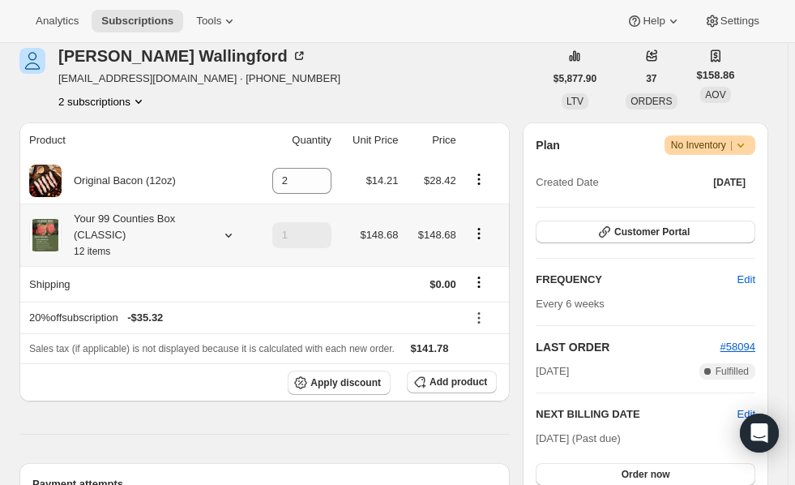
click at [233, 236] on icon at bounding box center [228, 235] width 16 height 16
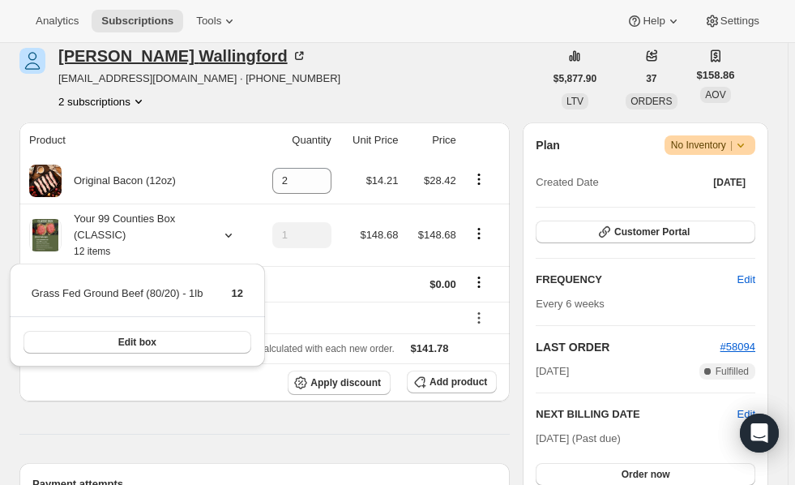
click at [295, 56] on icon at bounding box center [299, 56] width 8 height 8
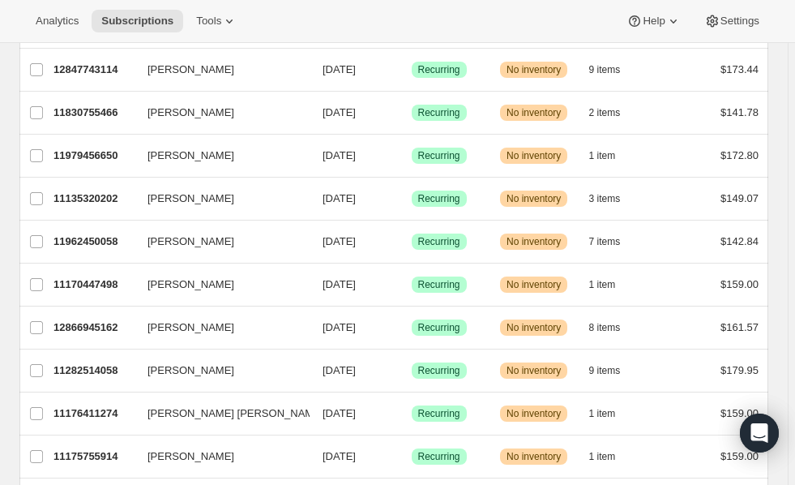
scroll to position [299, 0]
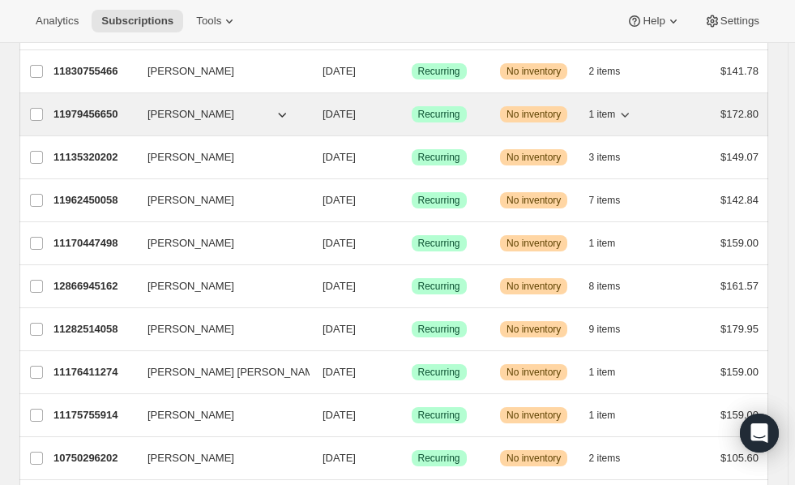
click at [97, 114] on p "11979456650" at bounding box center [93, 114] width 81 height 16
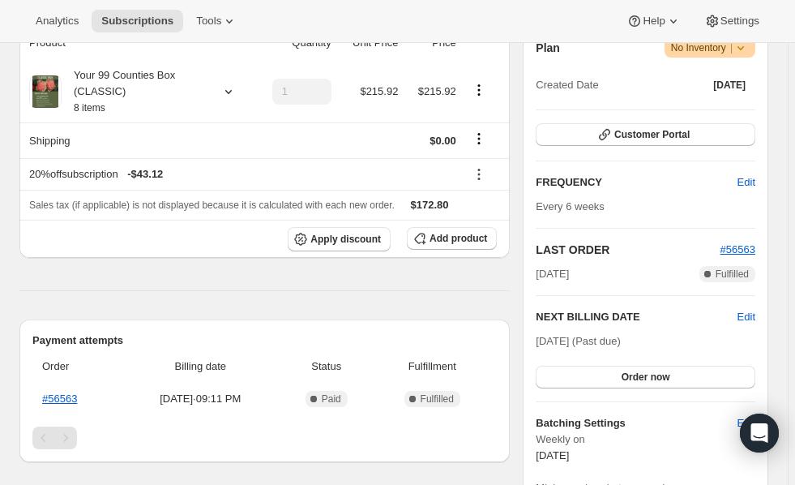
scroll to position [327, 0]
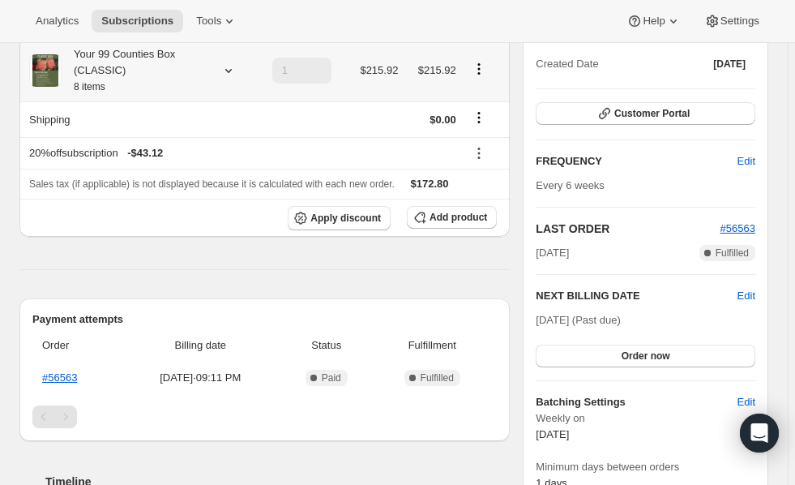
click at [227, 69] on icon at bounding box center [228, 70] width 16 height 16
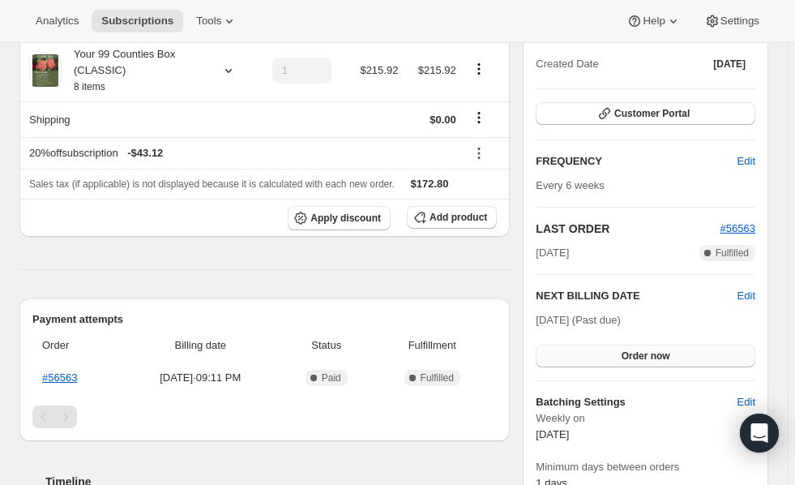
click at [624, 357] on button "Order now" at bounding box center [646, 355] width 220 height 23
click at [624, 357] on span "Click to confirm" at bounding box center [646, 355] width 74 height 13
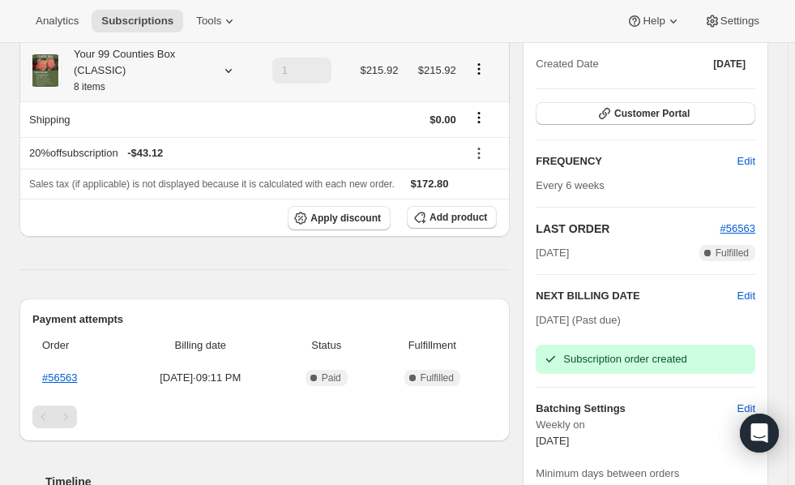
click at [229, 70] on icon at bounding box center [228, 70] width 16 height 16
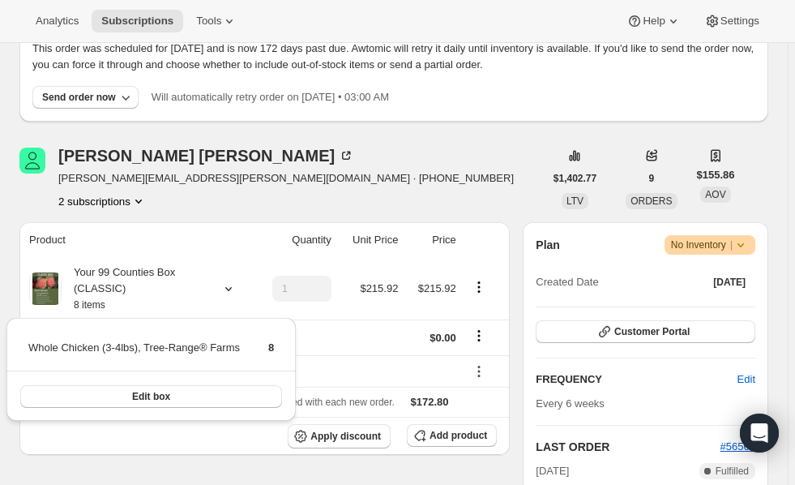
scroll to position [0, 0]
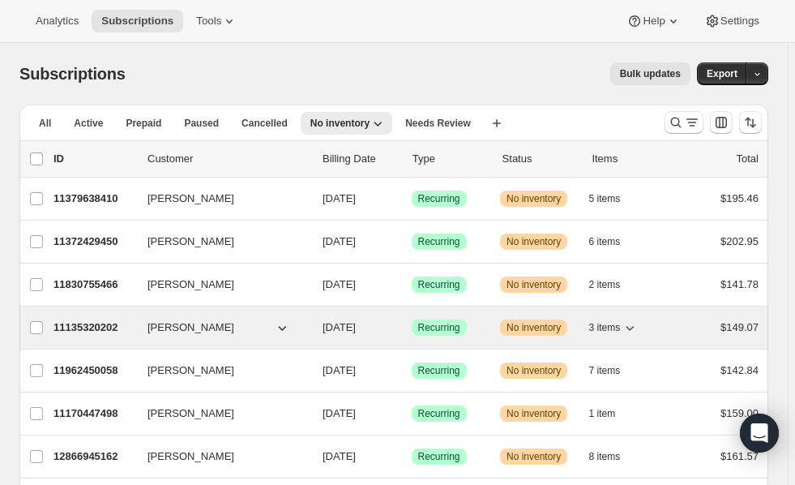
click at [103, 322] on p "11135320202" at bounding box center [93, 327] width 81 height 16
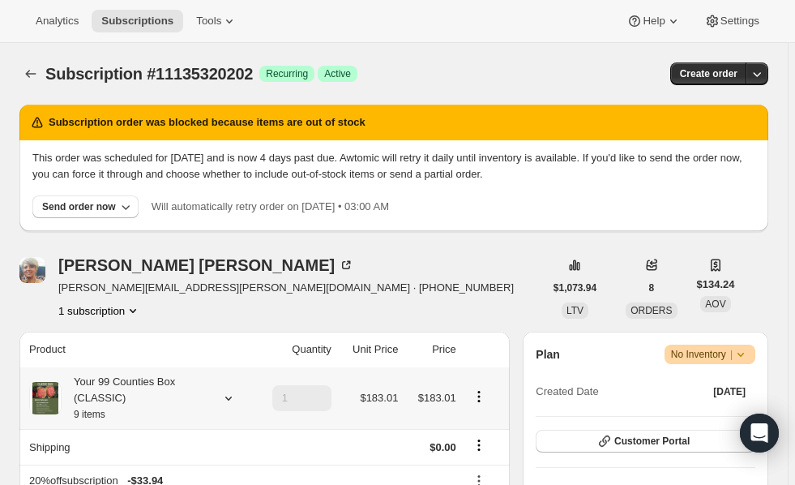
click at [224, 397] on icon at bounding box center [228, 398] width 16 height 16
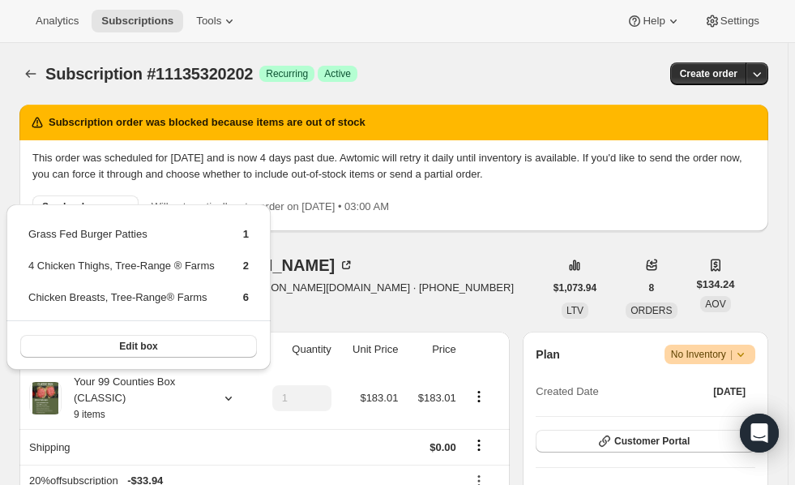
click at [477, 259] on div "Sherry Roeder sherry.roeder@gmail.com · +13192700146 1 subscription" at bounding box center [281, 288] width 524 height 62
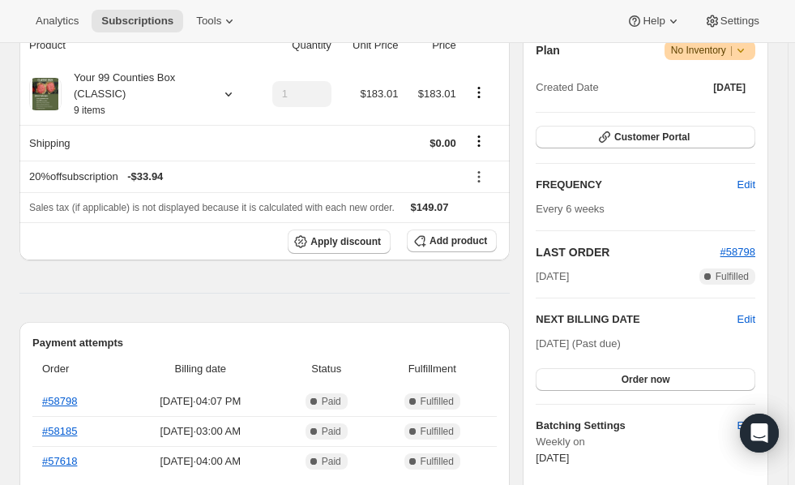
scroll to position [306, 0]
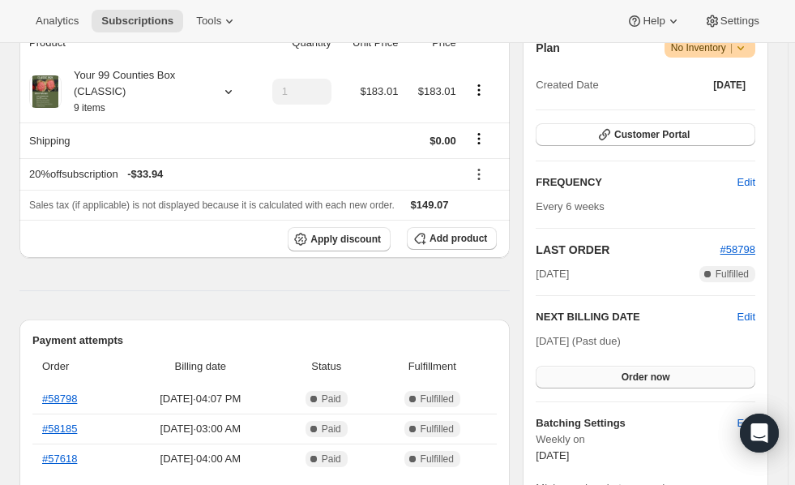
click at [650, 377] on span "Order now" at bounding box center [646, 376] width 49 height 13
click at [650, 377] on span "Click to confirm" at bounding box center [646, 376] width 74 height 13
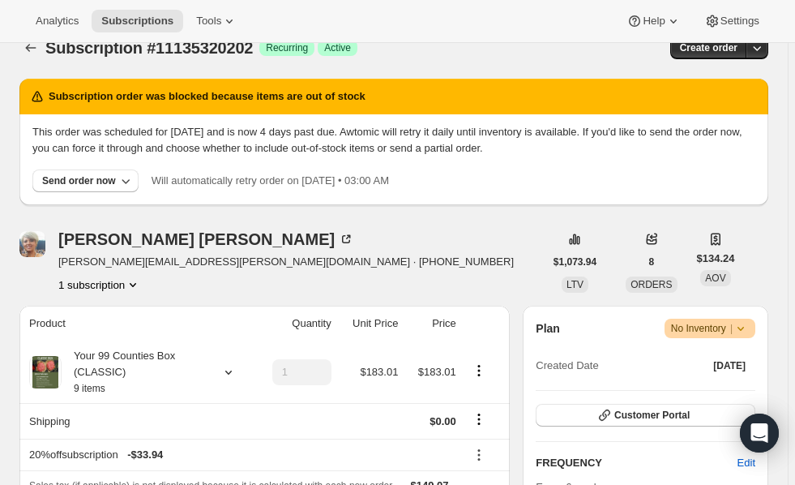
scroll to position [0, 0]
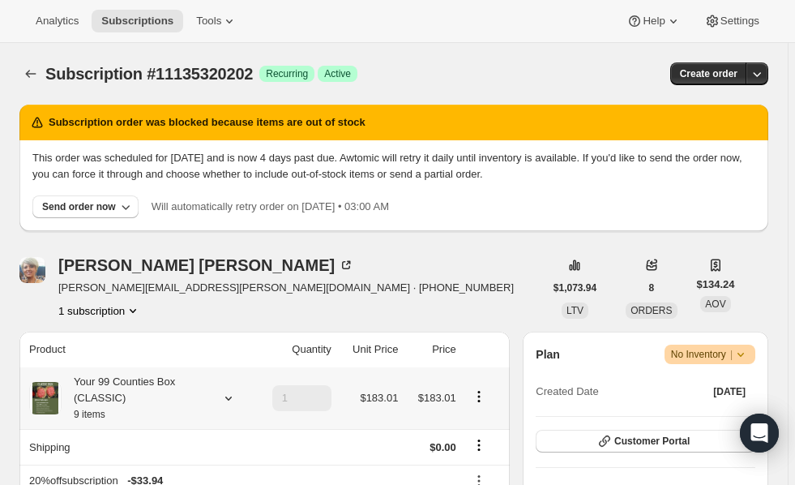
click at [227, 396] on icon at bounding box center [228, 398] width 16 height 16
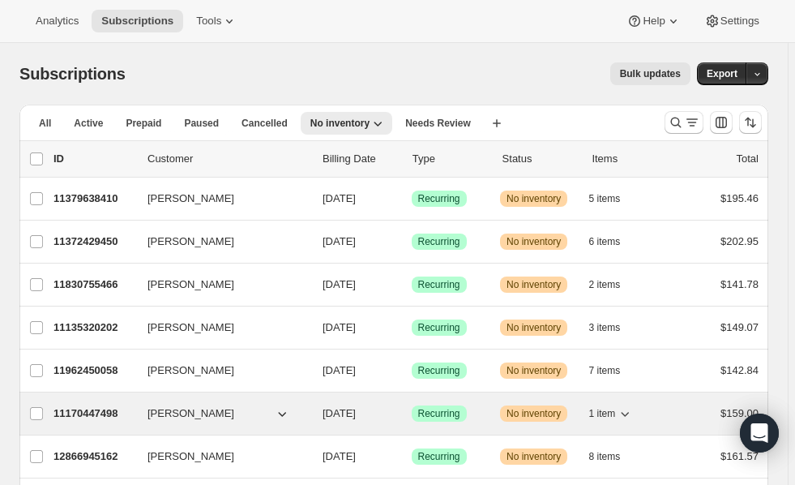
click at [77, 408] on p "11170447498" at bounding box center [93, 413] width 81 height 16
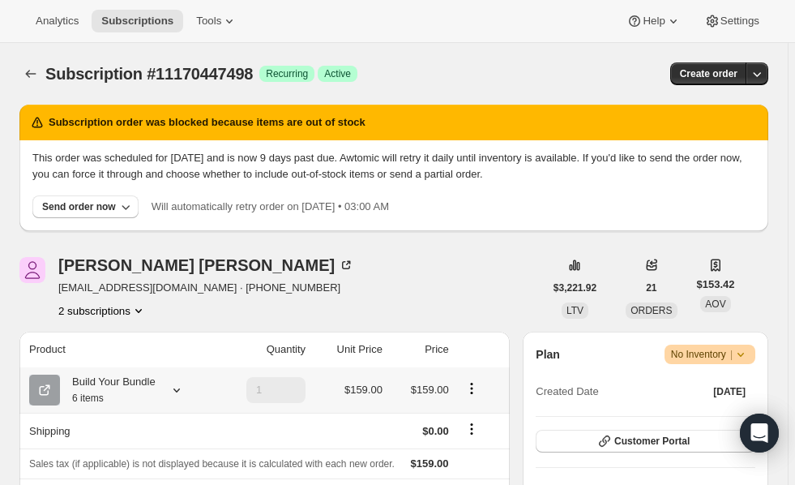
click at [172, 390] on icon at bounding box center [177, 390] width 16 height 16
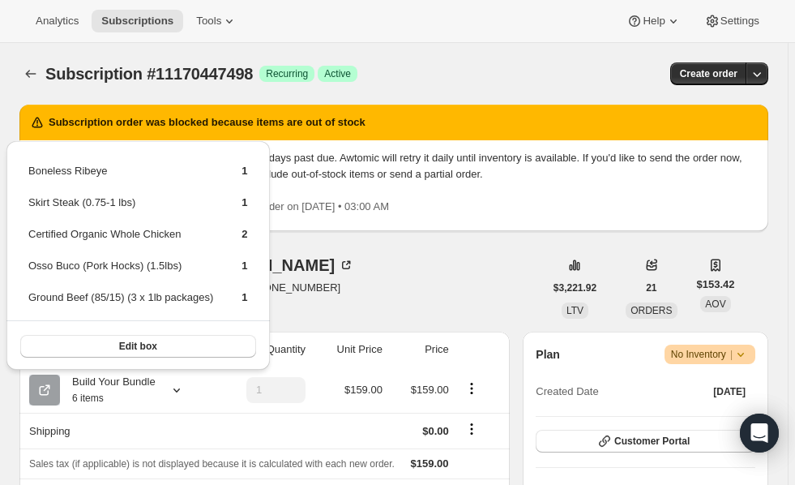
click at [376, 281] on div "Kirk Youngberg bubba_ky1982@yahoo.com · +15154509502 2 subscriptions" at bounding box center [281, 288] width 524 height 62
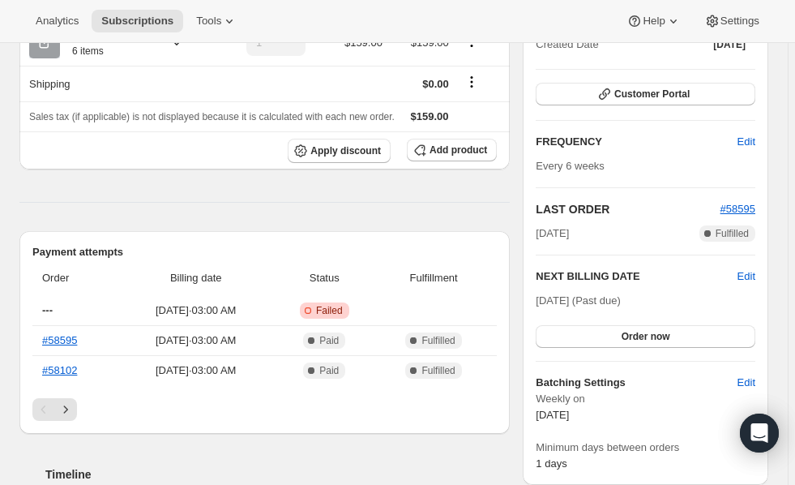
scroll to position [361, 0]
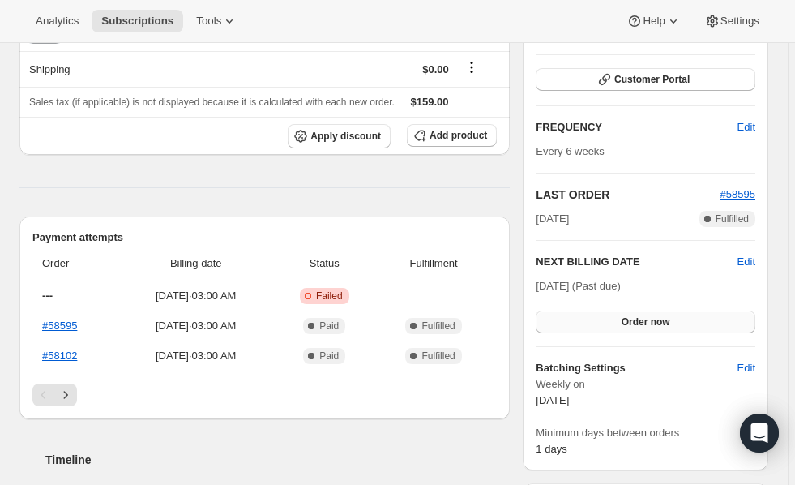
click at [651, 319] on span "Order now" at bounding box center [646, 321] width 49 height 13
click at [651, 319] on span "Click to confirm" at bounding box center [646, 321] width 74 height 13
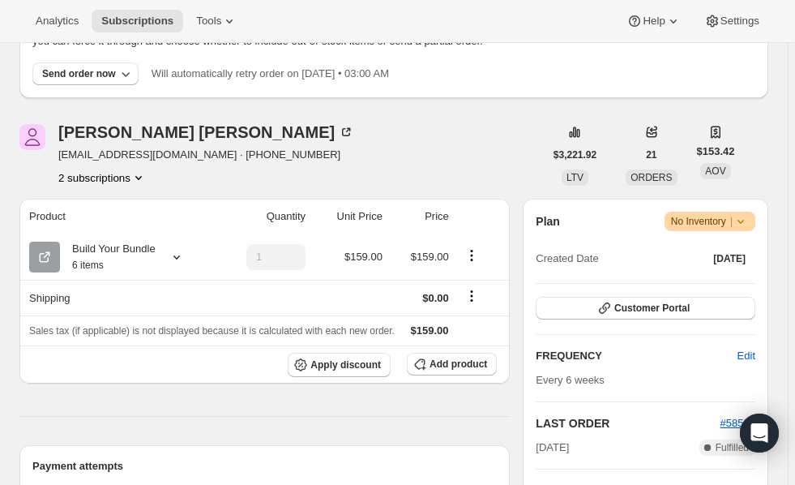
scroll to position [148, 0]
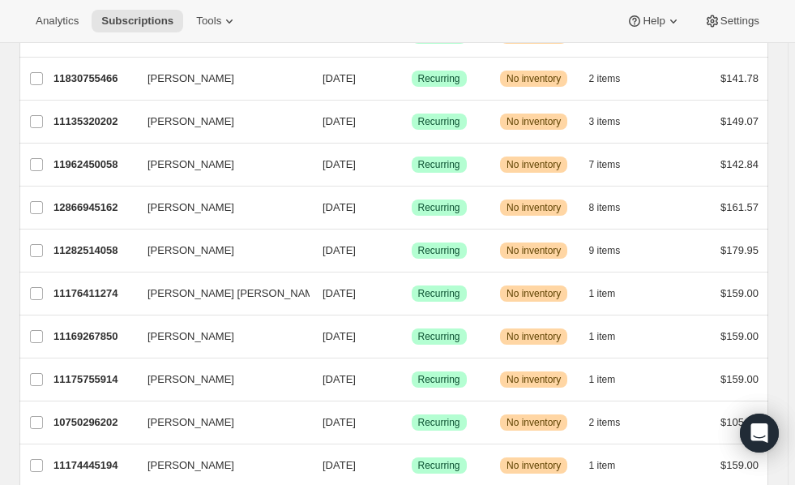
scroll to position [304, 0]
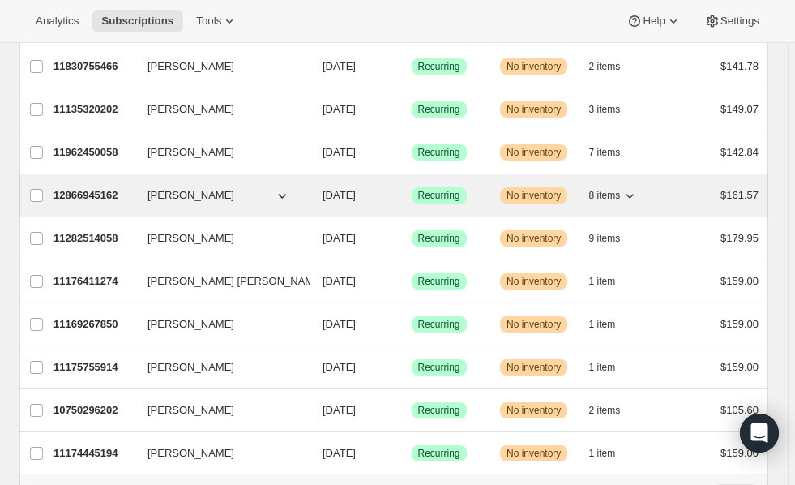
click at [113, 201] on p "12866945162" at bounding box center [93, 195] width 81 height 16
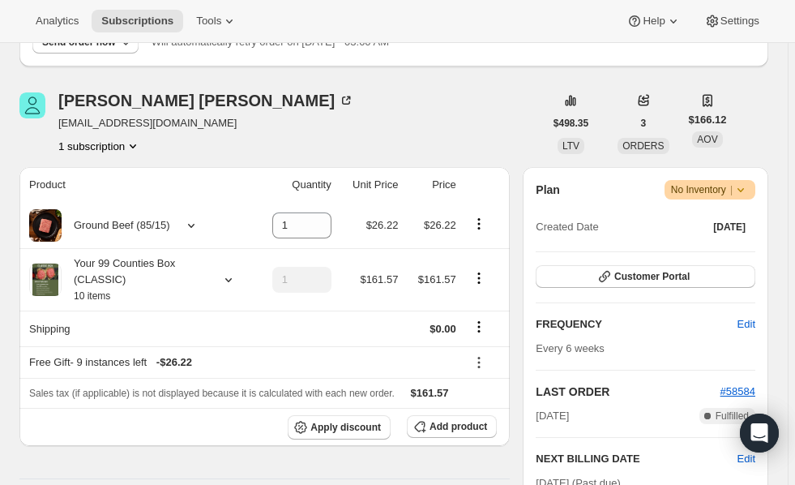
scroll to position [308, 0]
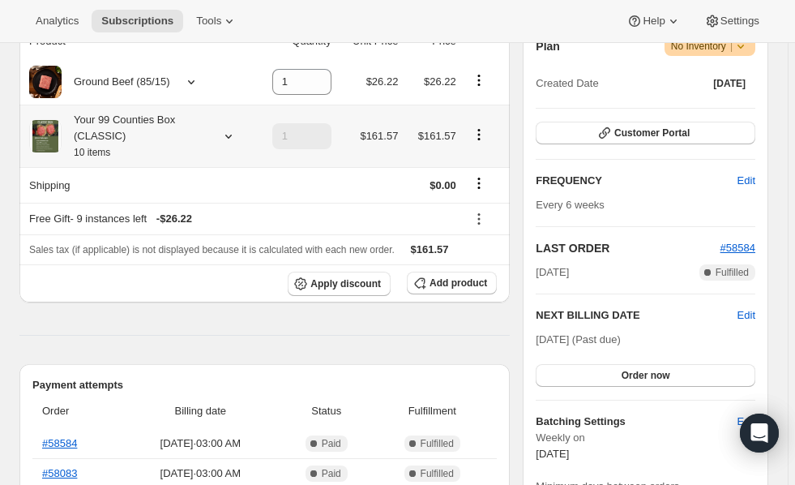
click at [233, 141] on icon at bounding box center [228, 136] width 16 height 16
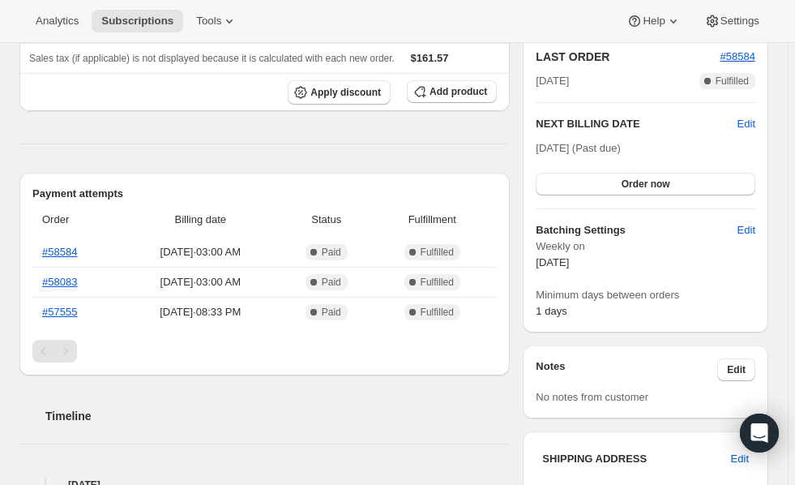
scroll to position [510, 0]
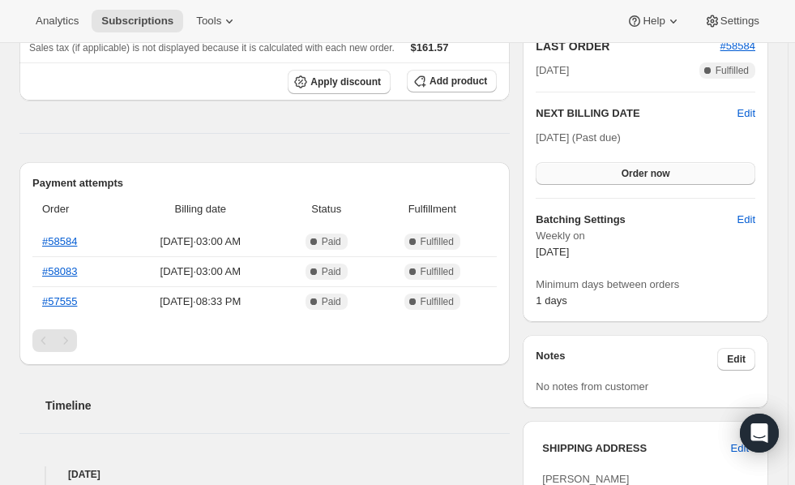
click at [653, 176] on span "Order now" at bounding box center [646, 173] width 49 height 13
click at [653, 176] on span "Click to confirm" at bounding box center [646, 173] width 74 height 13
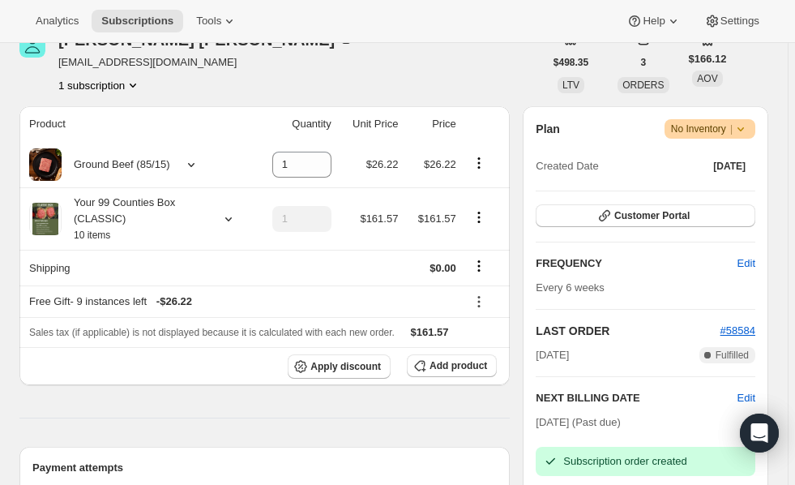
scroll to position [203, 0]
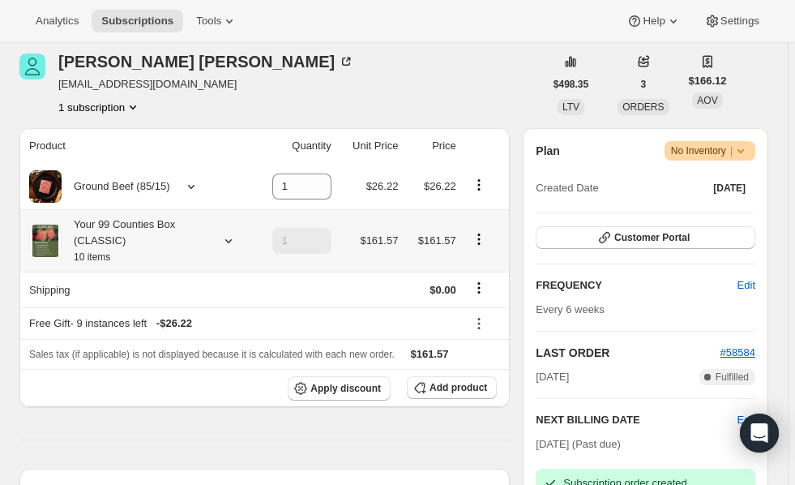
click at [226, 237] on icon at bounding box center [228, 241] width 16 height 16
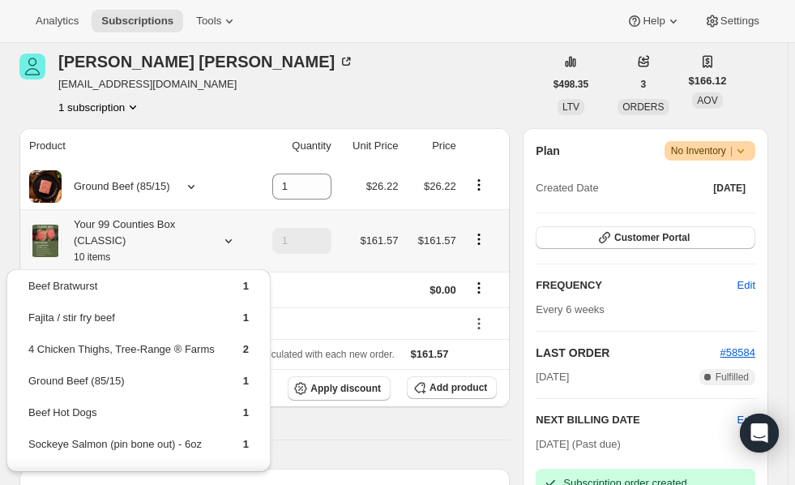
scroll to position [0, 0]
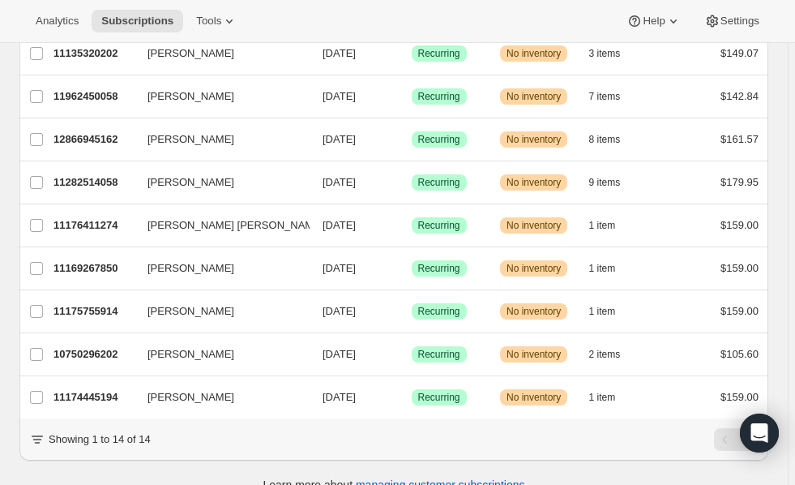
scroll to position [376, 0]
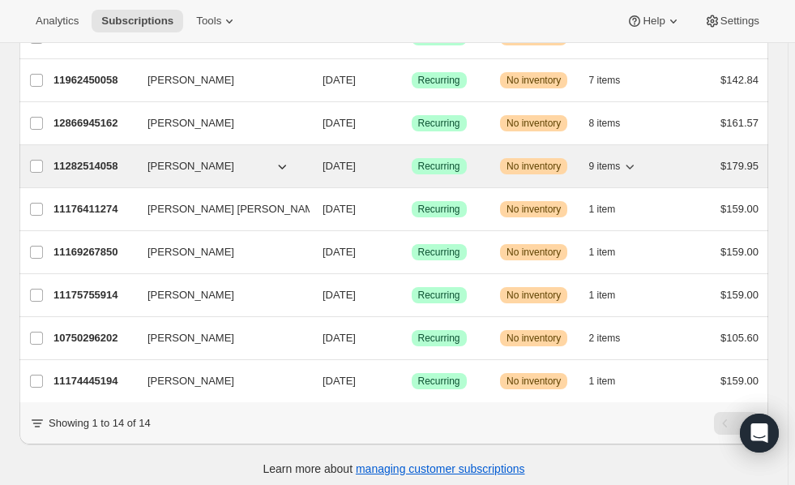
click at [94, 169] on p "11282514058" at bounding box center [93, 166] width 81 height 16
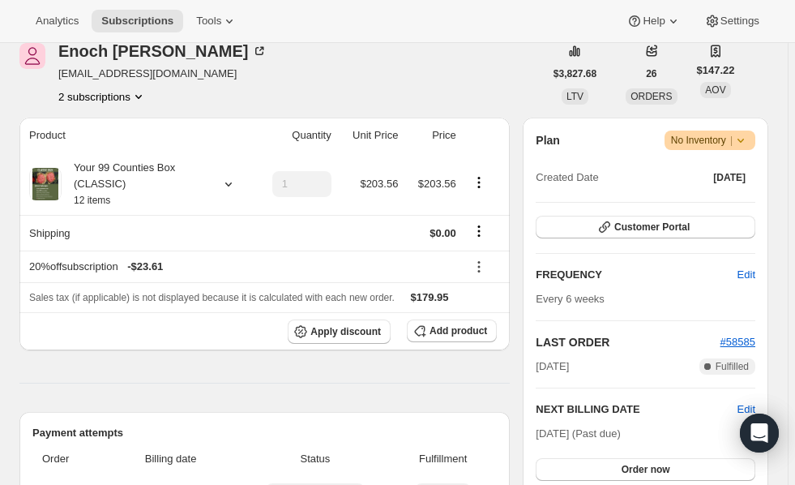
scroll to position [312, 0]
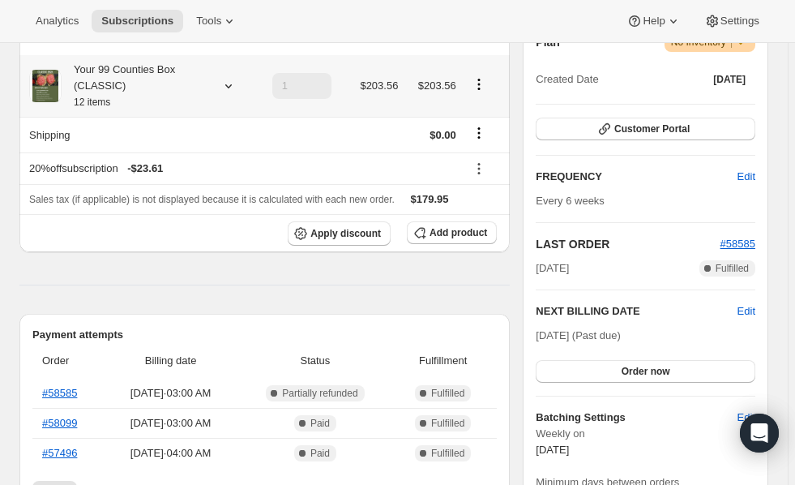
click at [223, 88] on icon at bounding box center [228, 86] width 16 height 16
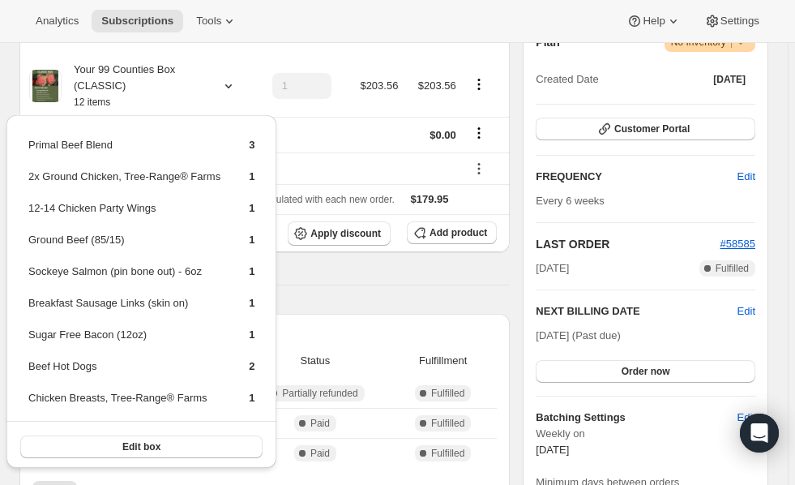
click at [331, 344] on th "Status" at bounding box center [315, 361] width 157 height 36
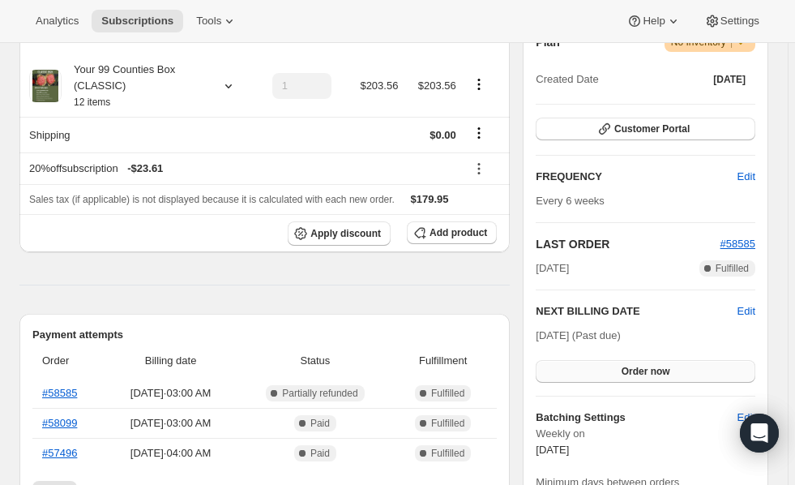
click at [650, 368] on span "Order now" at bounding box center [646, 371] width 49 height 13
click at [650, 368] on span "Click to confirm" at bounding box center [646, 371] width 74 height 13
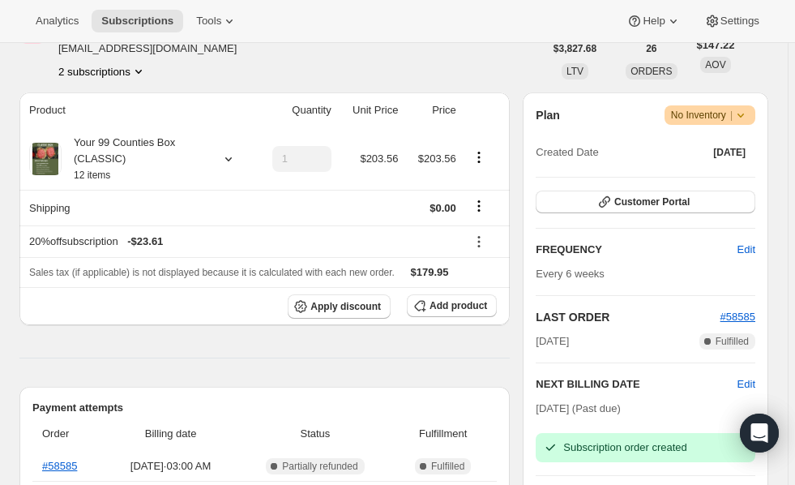
scroll to position [249, 0]
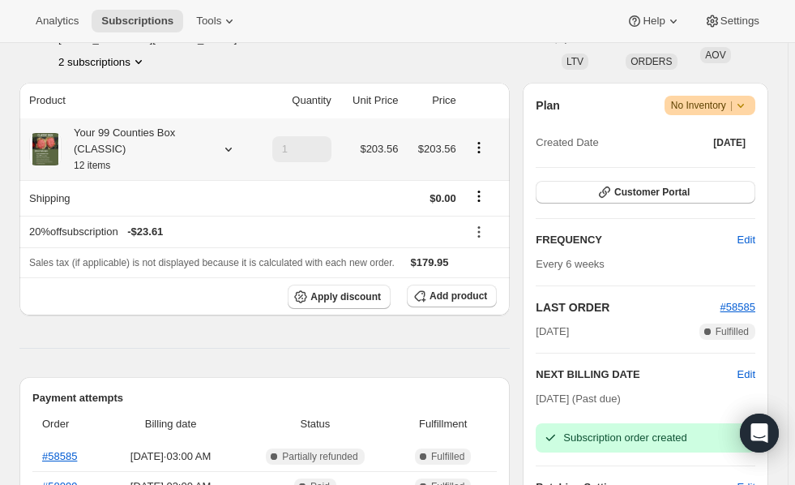
click at [231, 152] on icon at bounding box center [228, 149] width 16 height 16
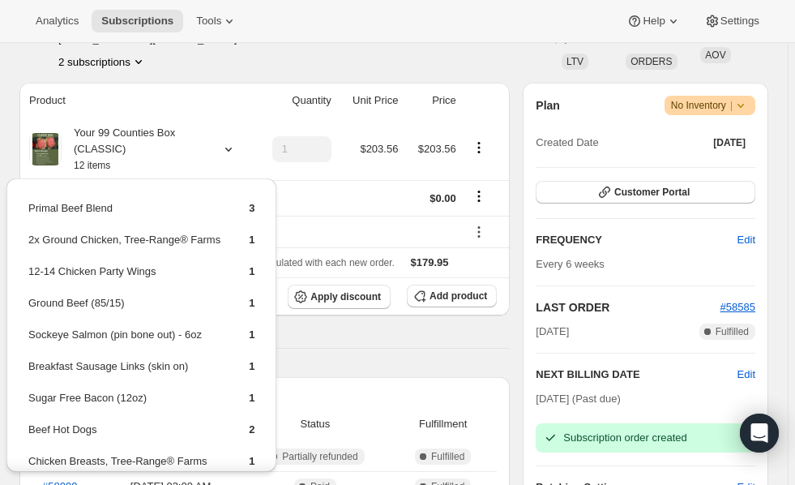
click at [285, 23] on div "Analytics Subscriptions Tools Help Settings" at bounding box center [397, 21] width 795 height 43
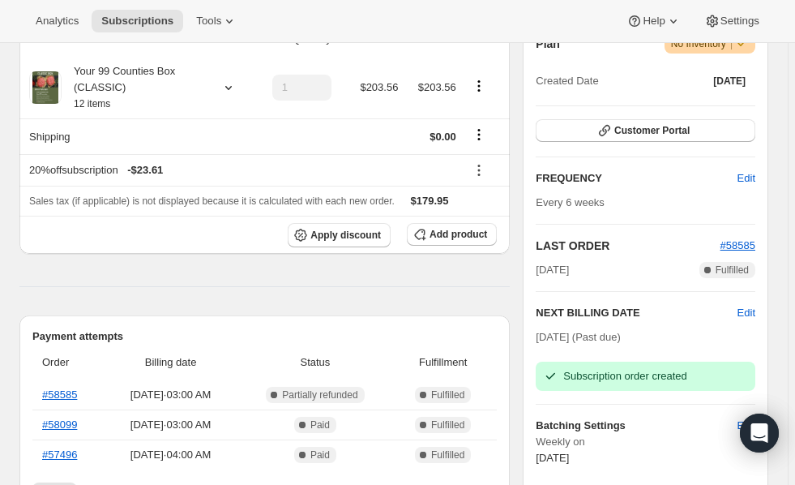
scroll to position [347, 0]
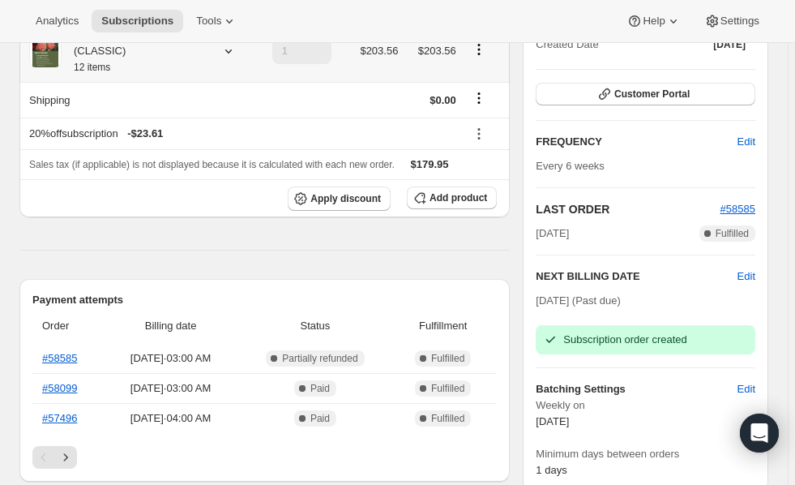
click at [230, 50] on icon at bounding box center [228, 51] width 6 height 4
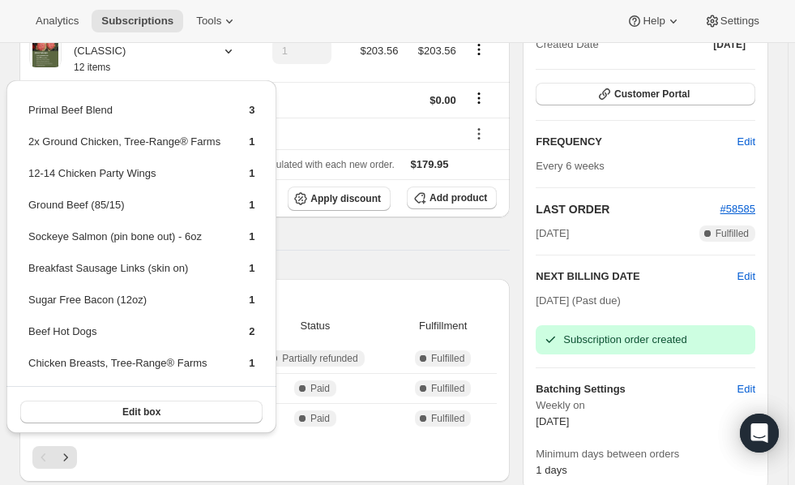
click at [292, 13] on div "Analytics Subscriptions Tools Help Settings" at bounding box center [397, 21] width 795 height 43
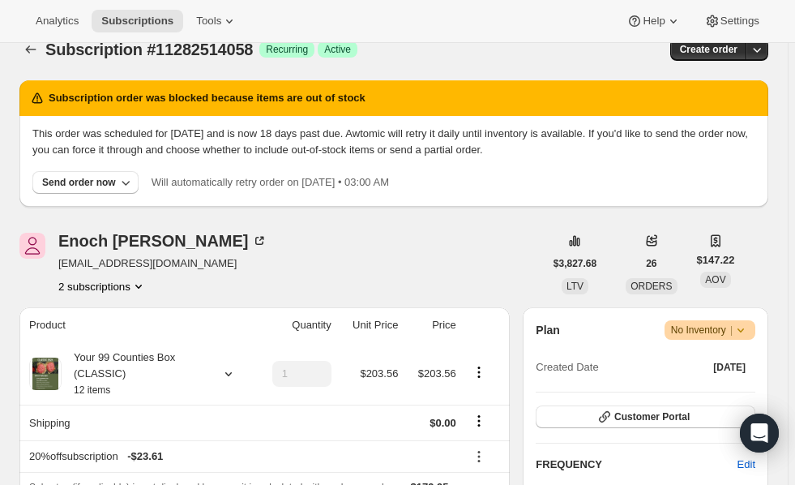
scroll to position [0, 0]
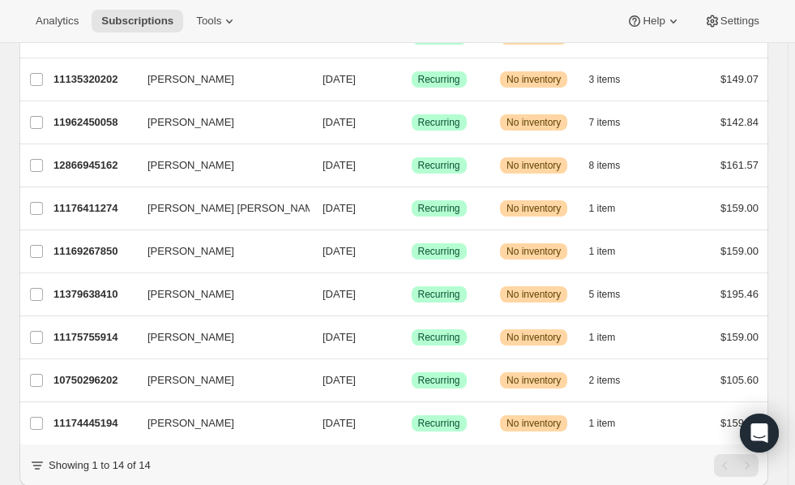
scroll to position [391, 0]
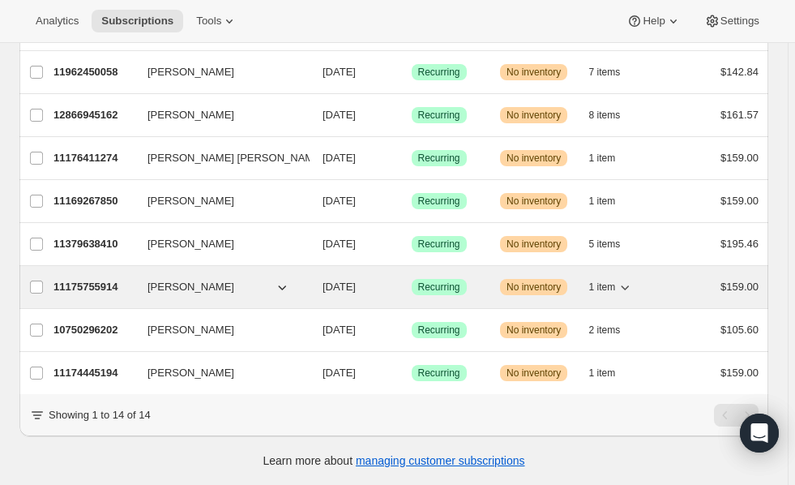
click at [79, 280] on p "11175755914" at bounding box center [93, 287] width 81 height 16
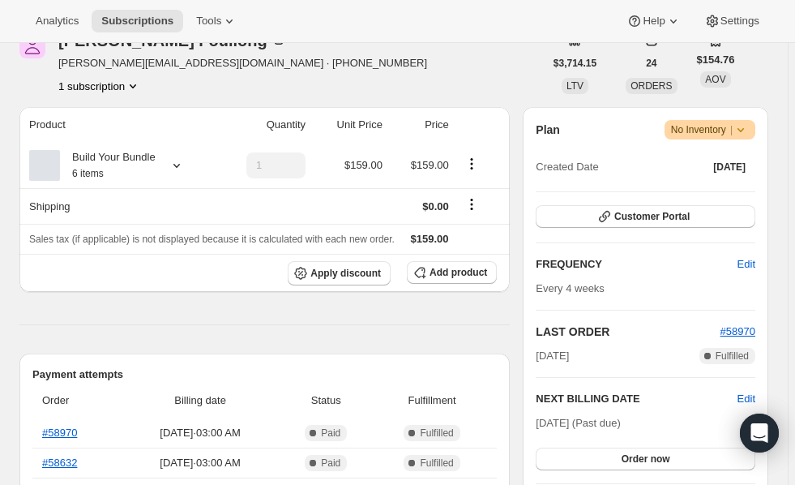
scroll to position [226, 0]
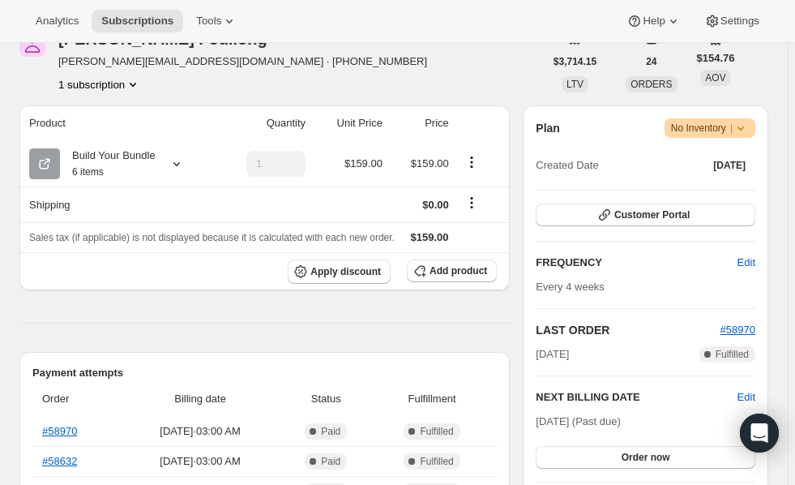
click at [175, 164] on icon at bounding box center [177, 164] width 16 height 16
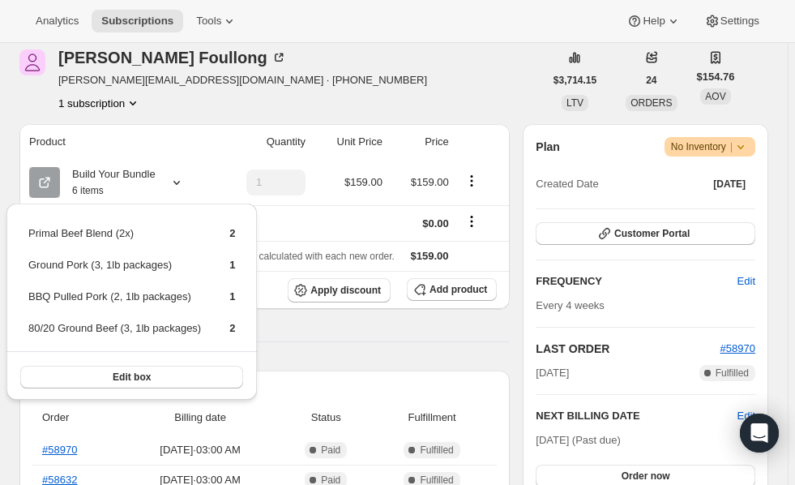
scroll to position [195, 0]
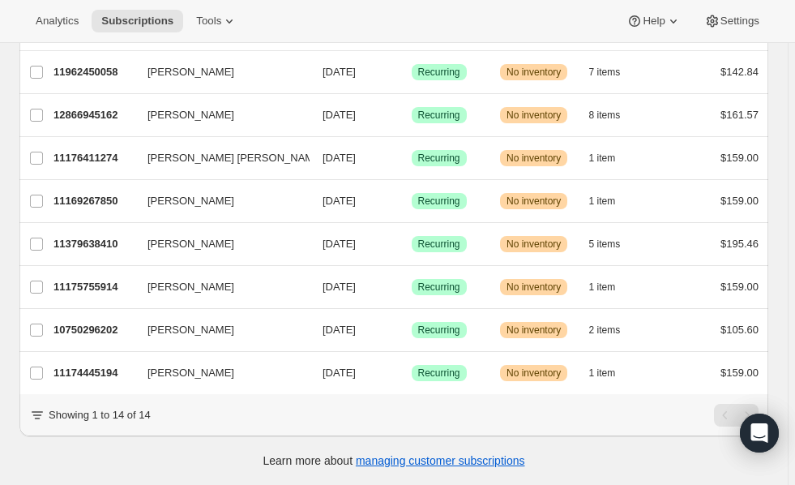
scroll to position [391, 0]
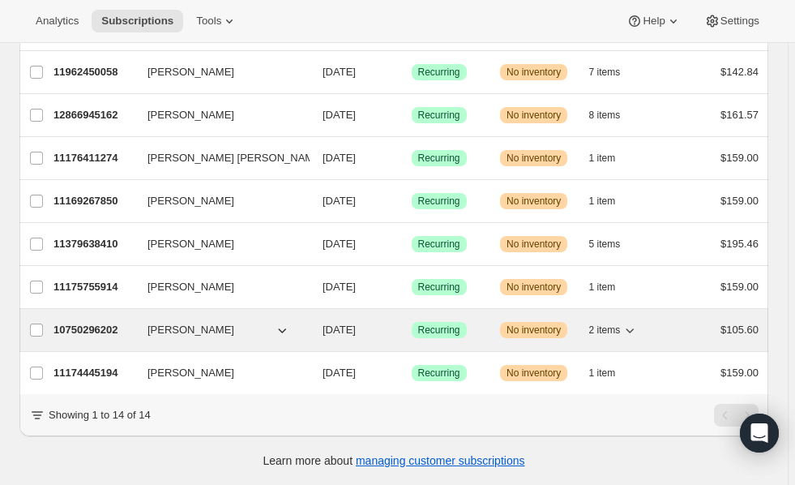
click at [80, 323] on p "10750296202" at bounding box center [93, 330] width 81 height 16
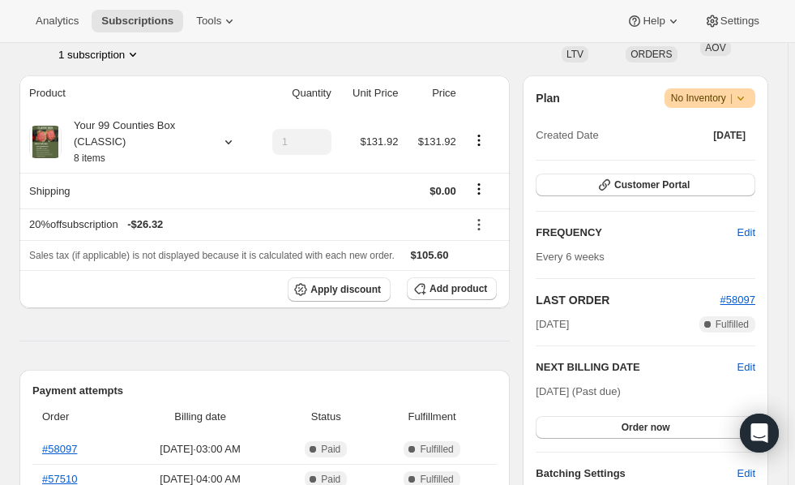
scroll to position [317, 0]
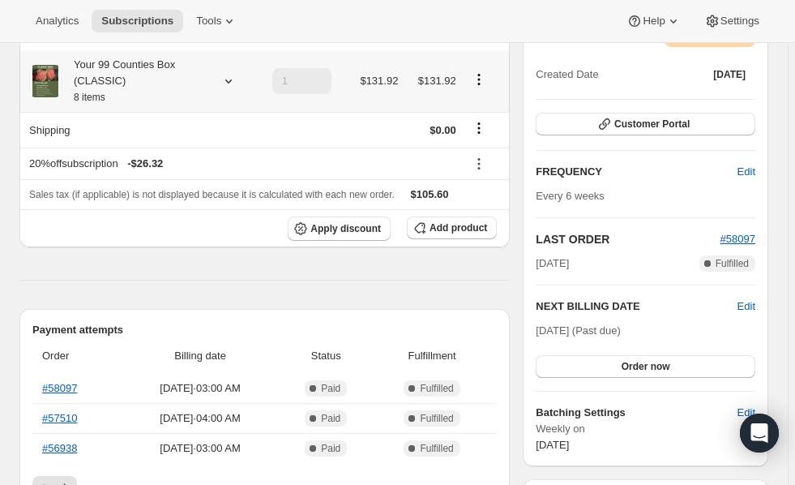
click at [227, 78] on icon at bounding box center [228, 81] width 16 height 16
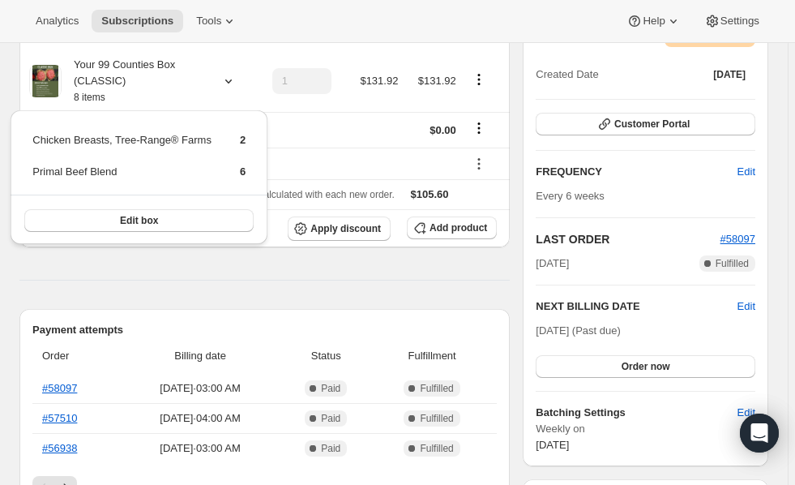
click at [259, 17] on div "Analytics Subscriptions Tools Help Settings" at bounding box center [397, 21] width 795 height 43
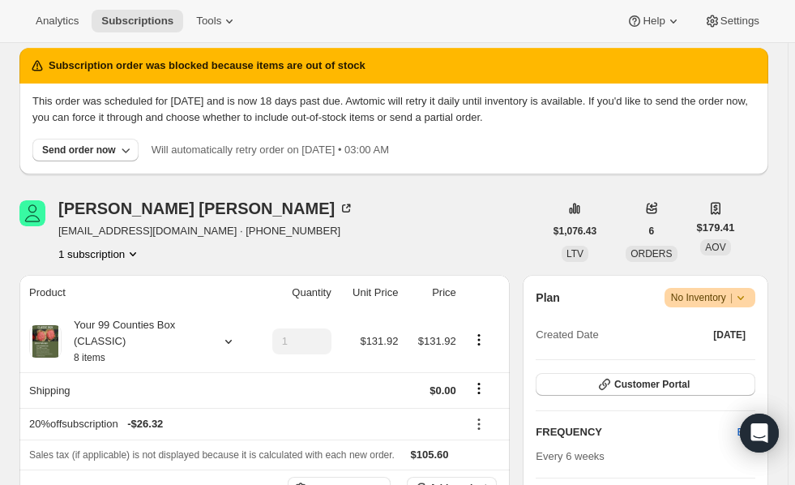
scroll to position [55, 0]
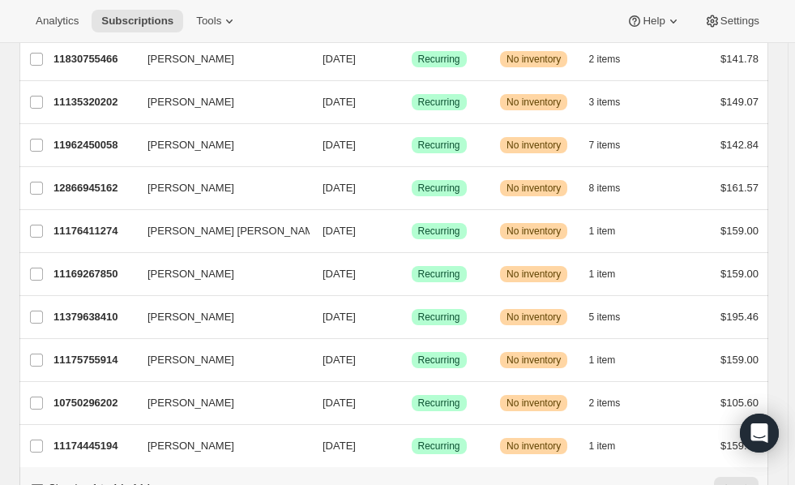
scroll to position [391, 0]
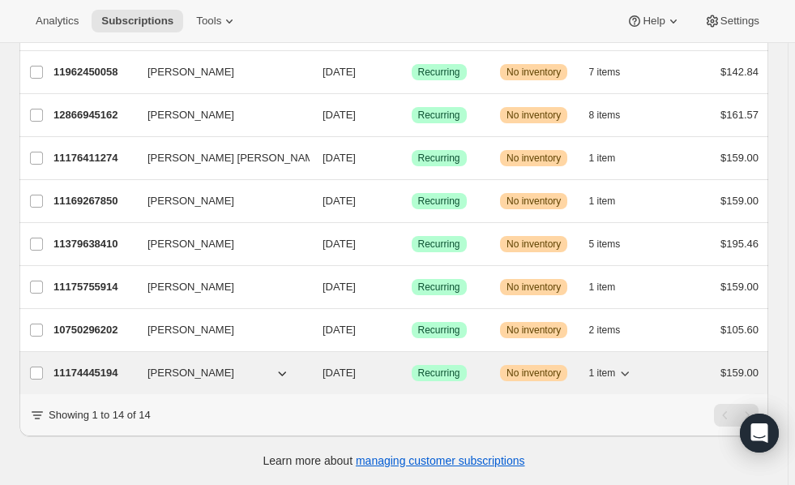
click at [84, 365] on p "11174445194" at bounding box center [93, 373] width 81 height 16
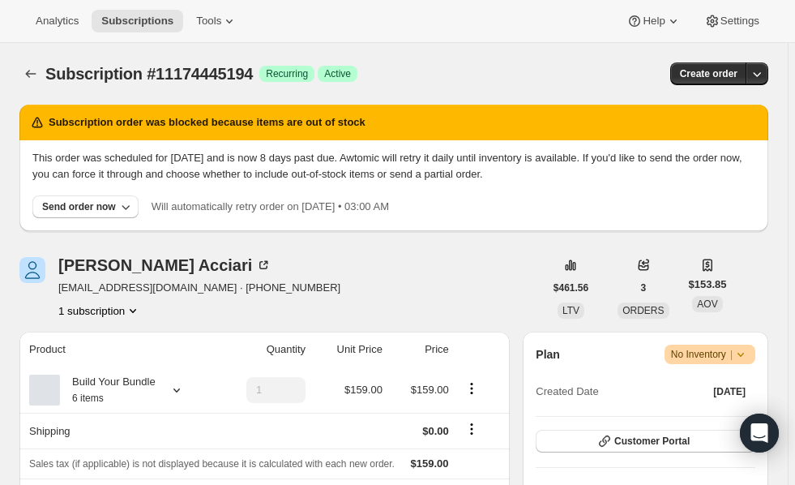
scroll to position [160, 0]
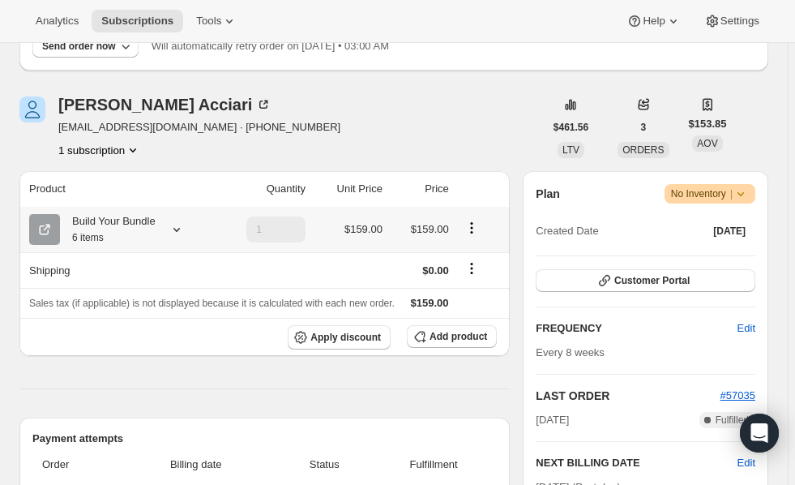
click at [175, 226] on icon at bounding box center [177, 229] width 16 height 16
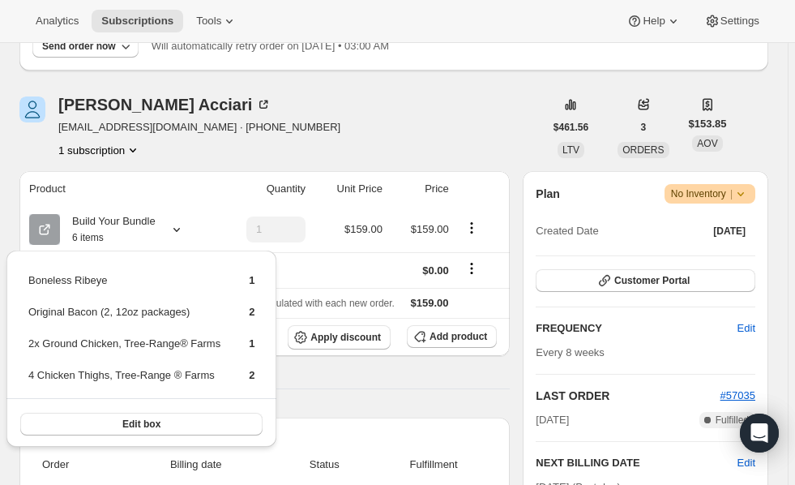
click at [359, 140] on div "Donna Acciari donnabuns@icloud.com · +12242169492 1 subscription" at bounding box center [281, 127] width 524 height 62
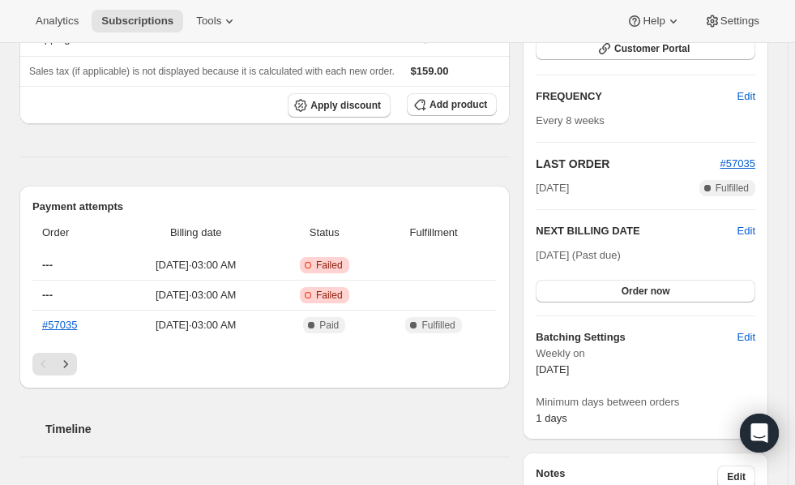
scroll to position [461, 0]
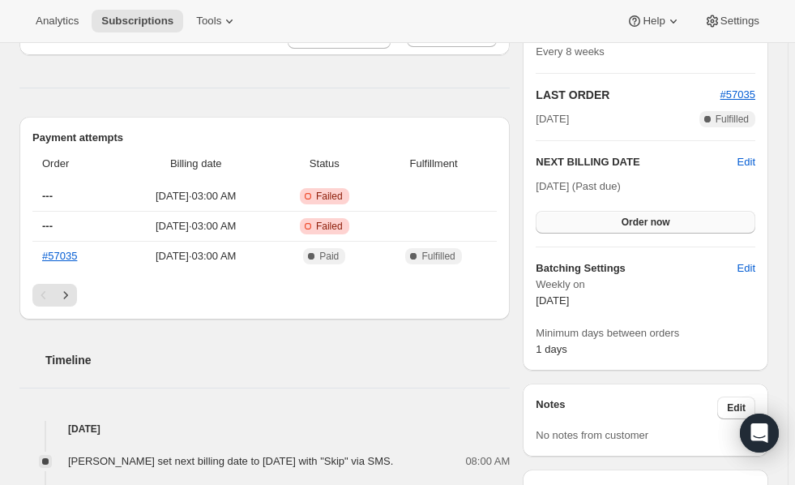
click at [637, 225] on span "Order now" at bounding box center [646, 222] width 49 height 13
click at [637, 225] on span "Click to confirm" at bounding box center [646, 222] width 74 height 13
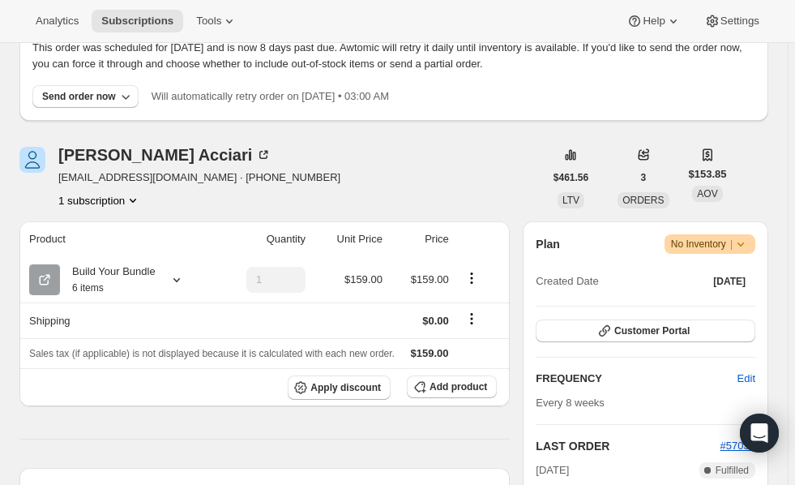
scroll to position [66, 0]
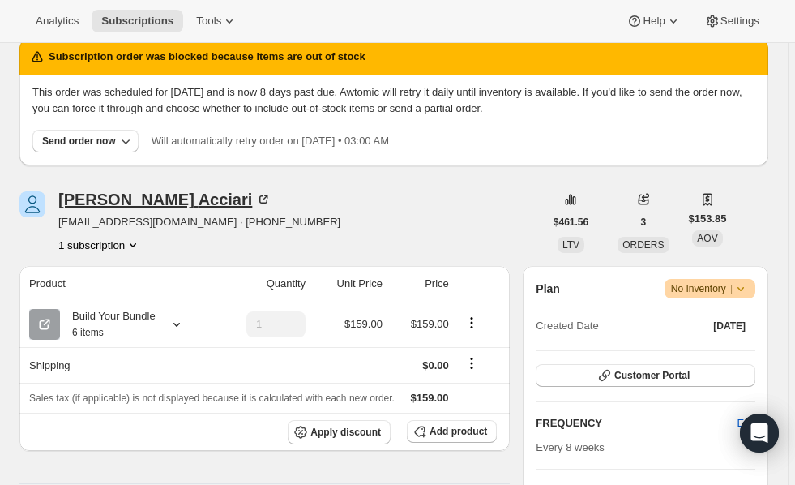
click at [255, 195] on icon at bounding box center [263, 199] width 16 height 16
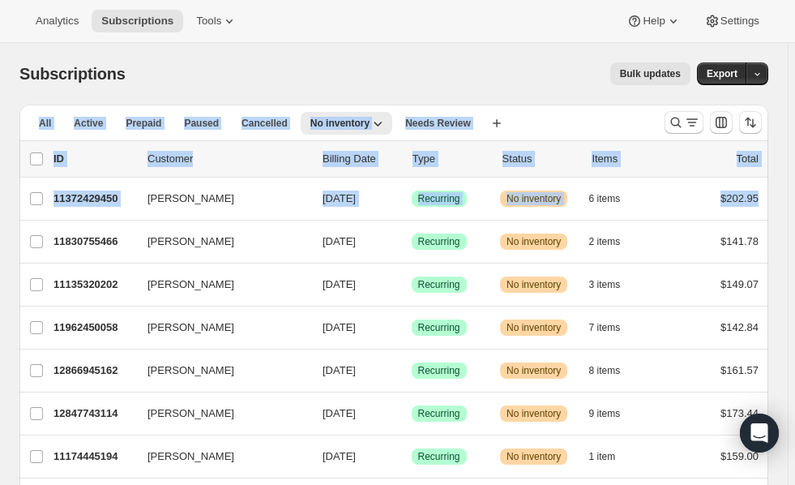
drag, startPoint x: 793, startPoint y: 99, endPoint x: 801, endPoint y: 204, distance: 105.6
click at [795, 204] on html "Analytics Subscriptions Tools Help Settings Skip to content Subscriptions. This…" at bounding box center [397, 242] width 795 height 485
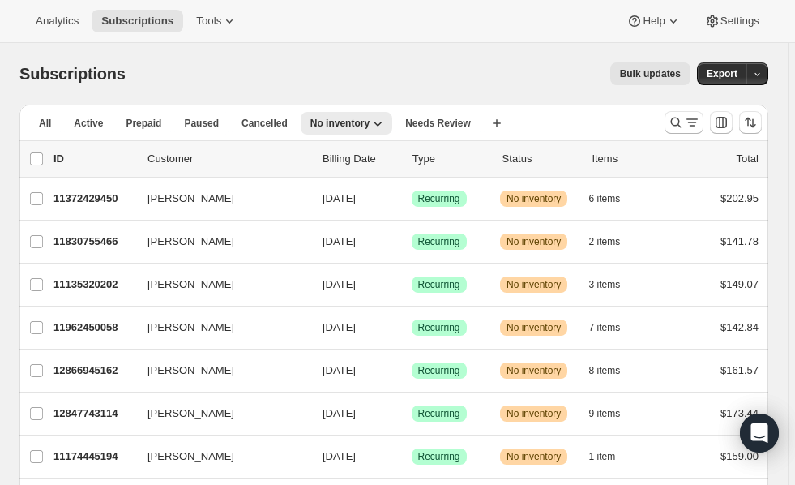
click at [577, 58] on div "Subscriptions. This page is ready Subscriptions Bulk updates More actions Bulk …" at bounding box center [393, 74] width 749 height 62
